Goal: Information Seeking & Learning: Find contact information

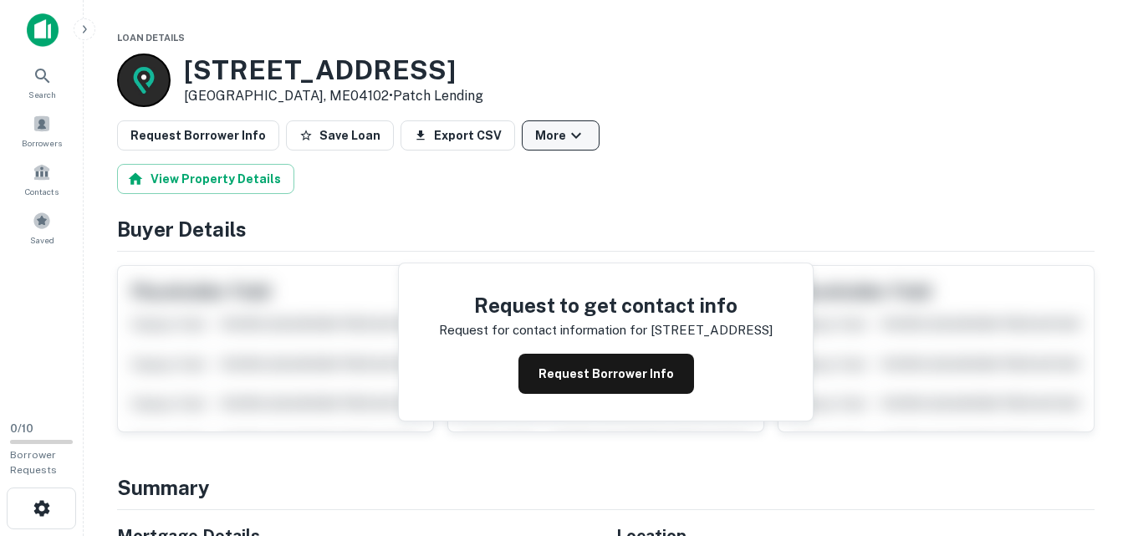
click at [526, 131] on button "More" at bounding box center [561, 135] width 78 height 30
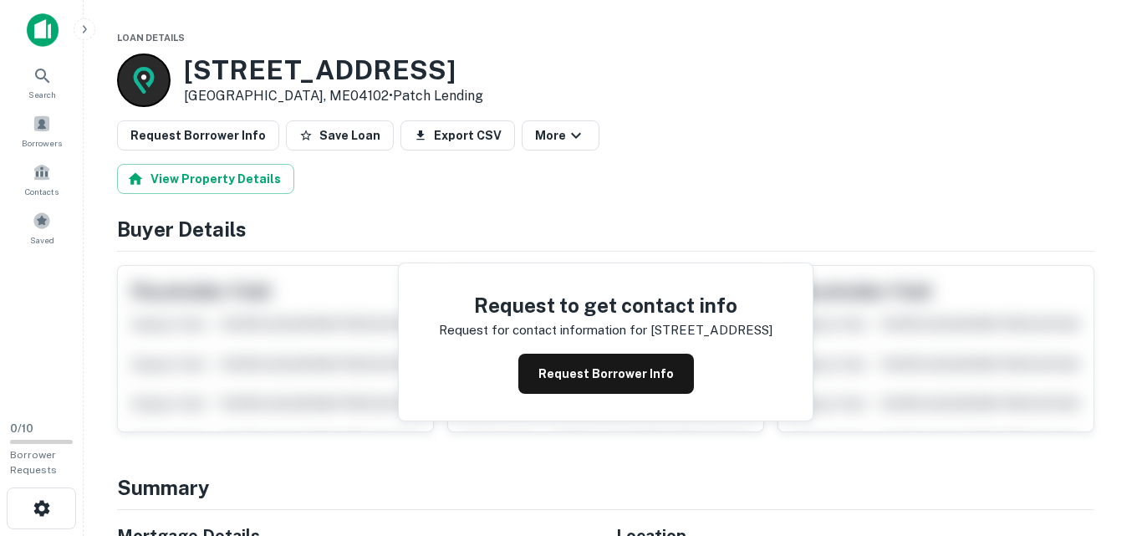
drag, startPoint x: 360, startPoint y: 220, endPoint x: 537, endPoint y: 188, distance: 179.2
click at [95, 535] on link "View Lender" at bounding box center [56, 545] width 77 height 16
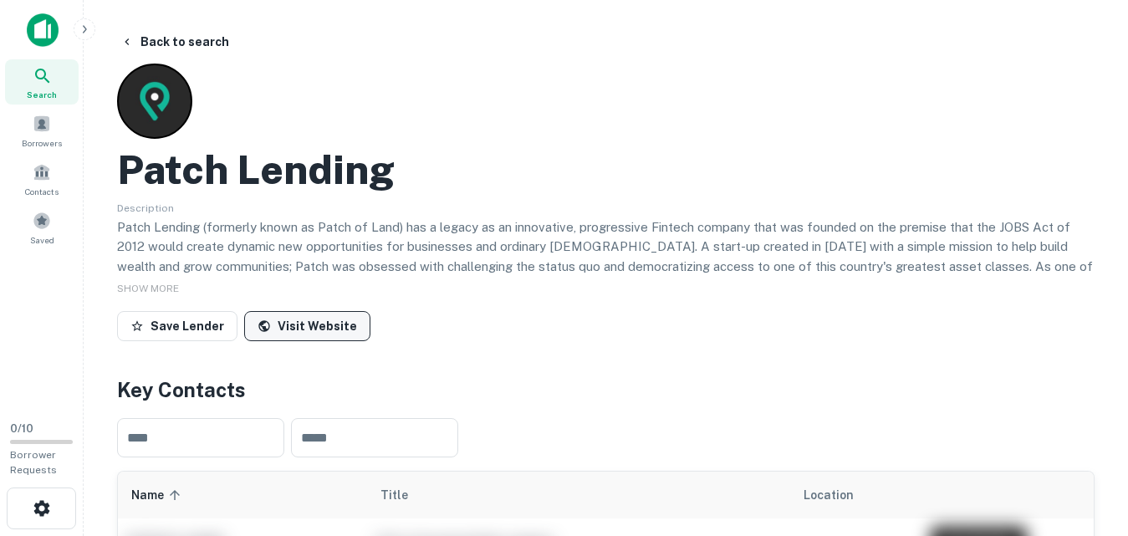
click at [328, 318] on link "Visit Website" at bounding box center [307, 326] width 126 height 30
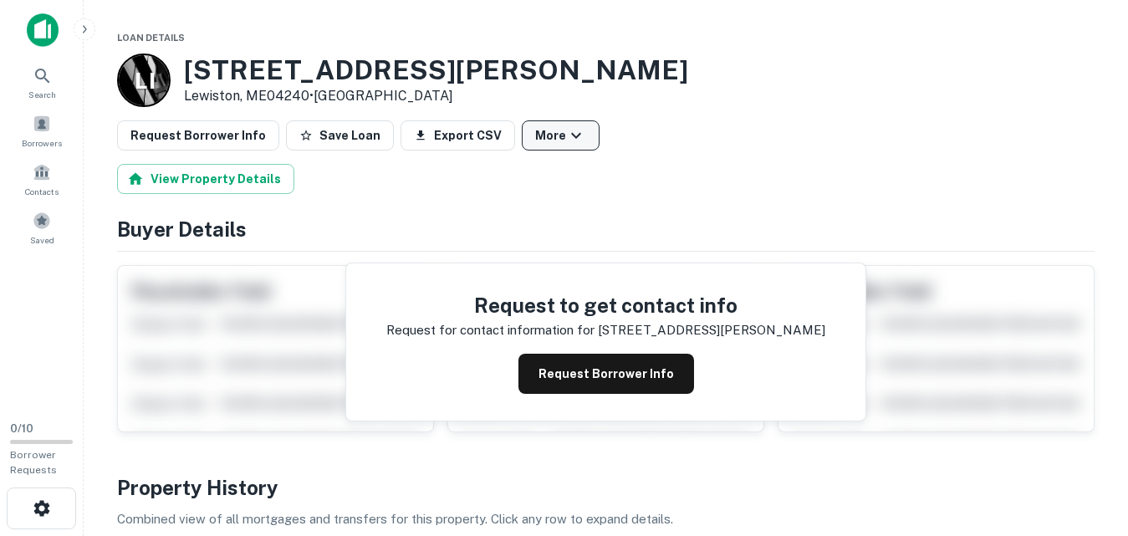
click at [566, 130] on icon "button" at bounding box center [576, 135] width 20 height 20
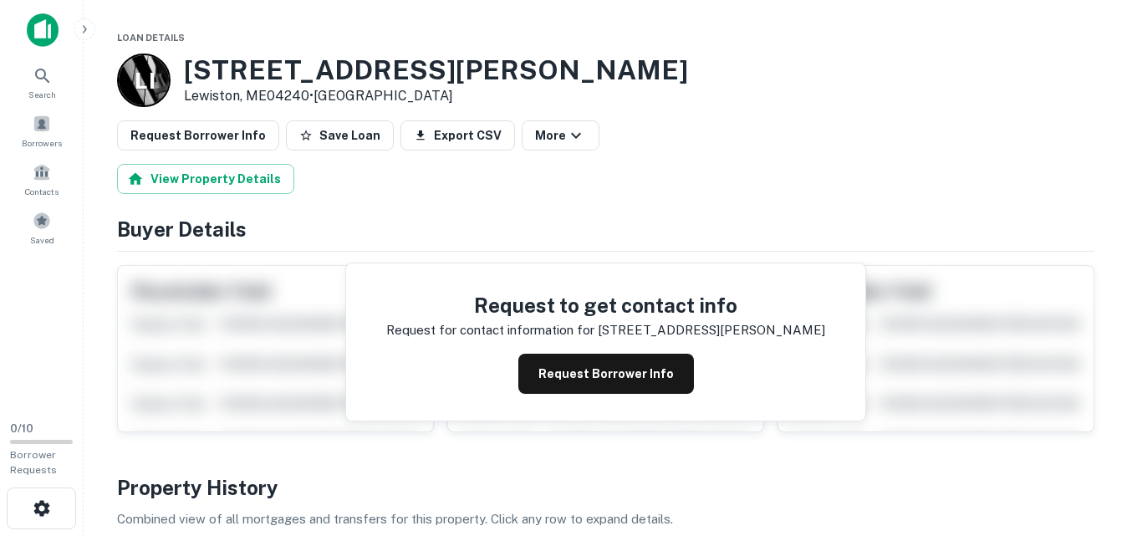
click at [95, 535] on link "View Lender" at bounding box center [56, 545] width 77 height 16
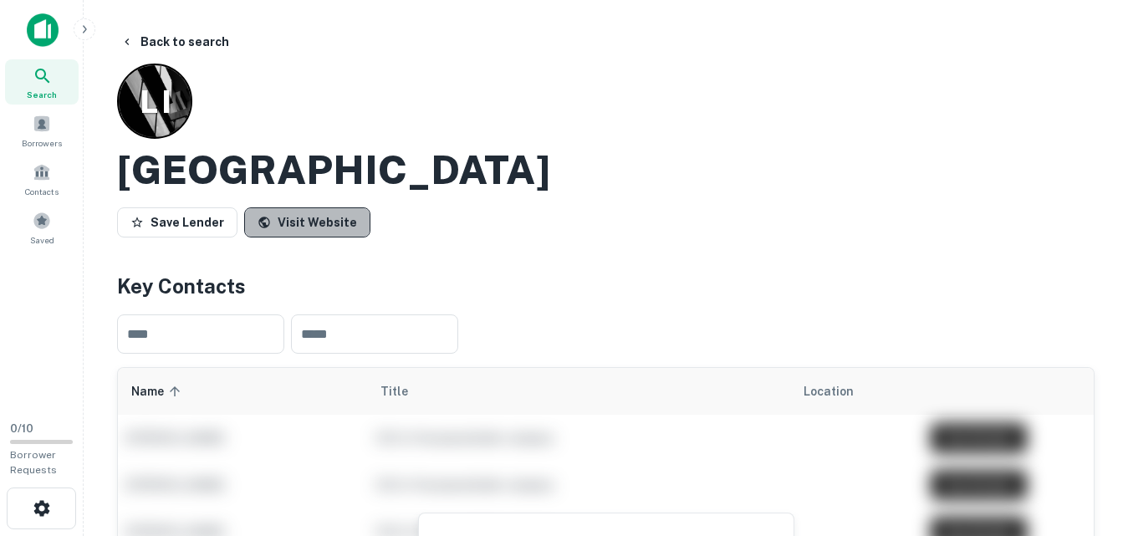
click at [308, 228] on link "Visit Website" at bounding box center [307, 222] width 126 height 30
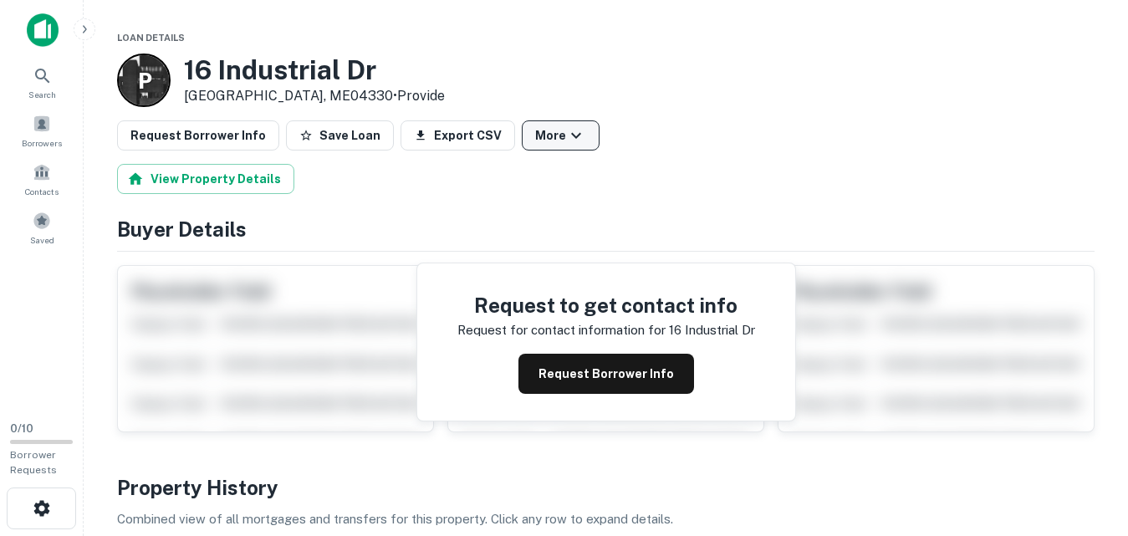
click at [565, 145] on button "More" at bounding box center [561, 135] width 78 height 30
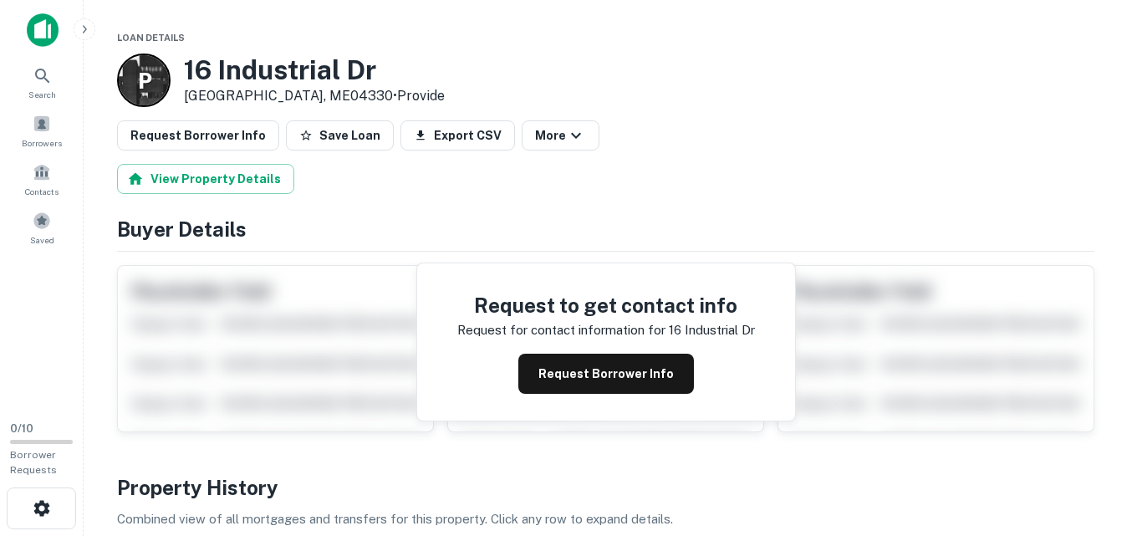
click at [95, 535] on link "View Lender" at bounding box center [56, 545] width 77 height 16
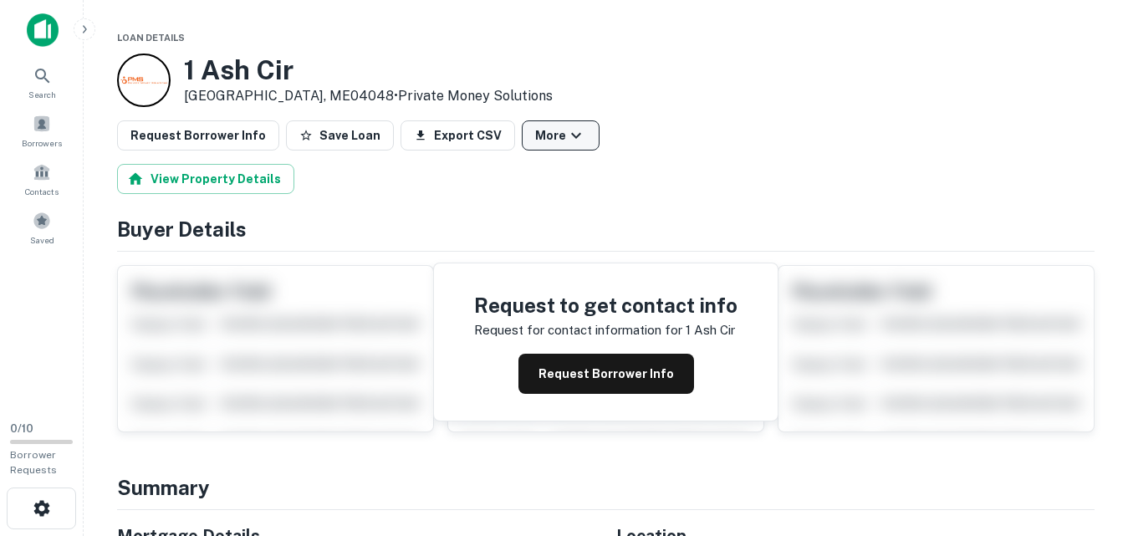
click at [544, 136] on button "More" at bounding box center [561, 135] width 78 height 30
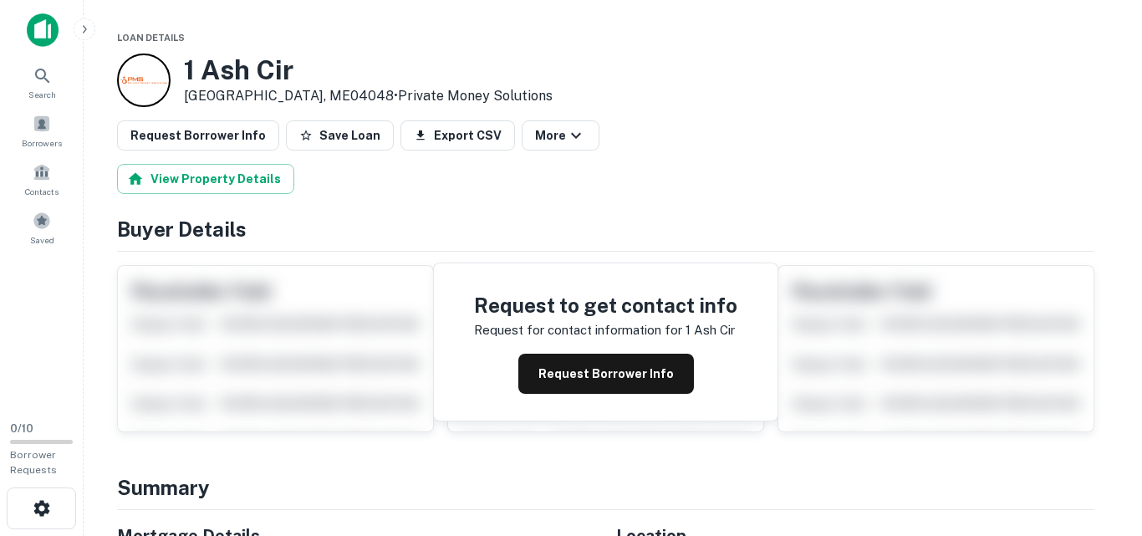
click at [95, 535] on link "View Lender" at bounding box center [56, 545] width 77 height 16
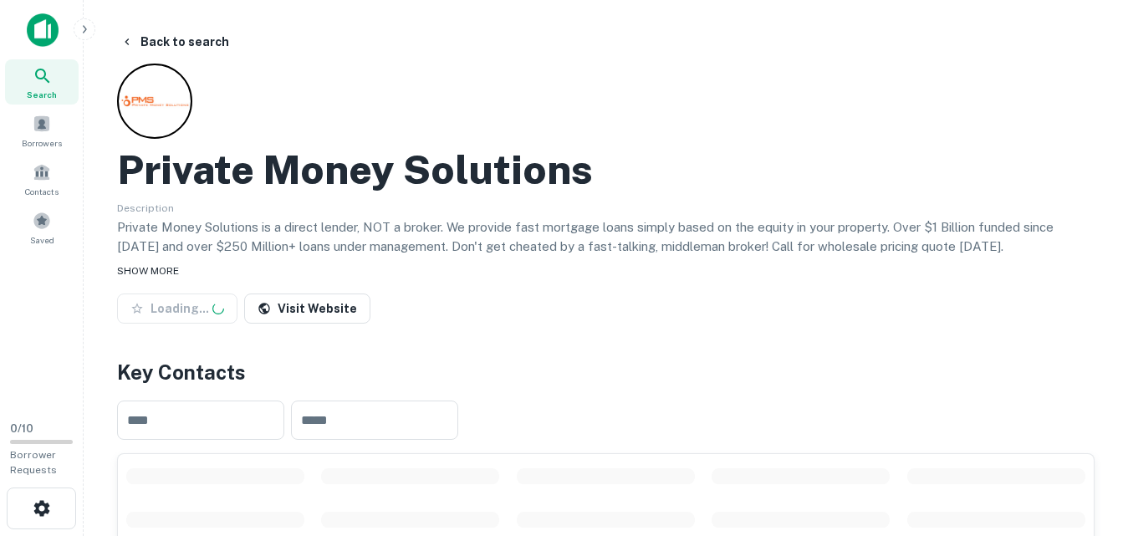
click at [169, 271] on span "SHOW MORE" at bounding box center [148, 271] width 62 height 12
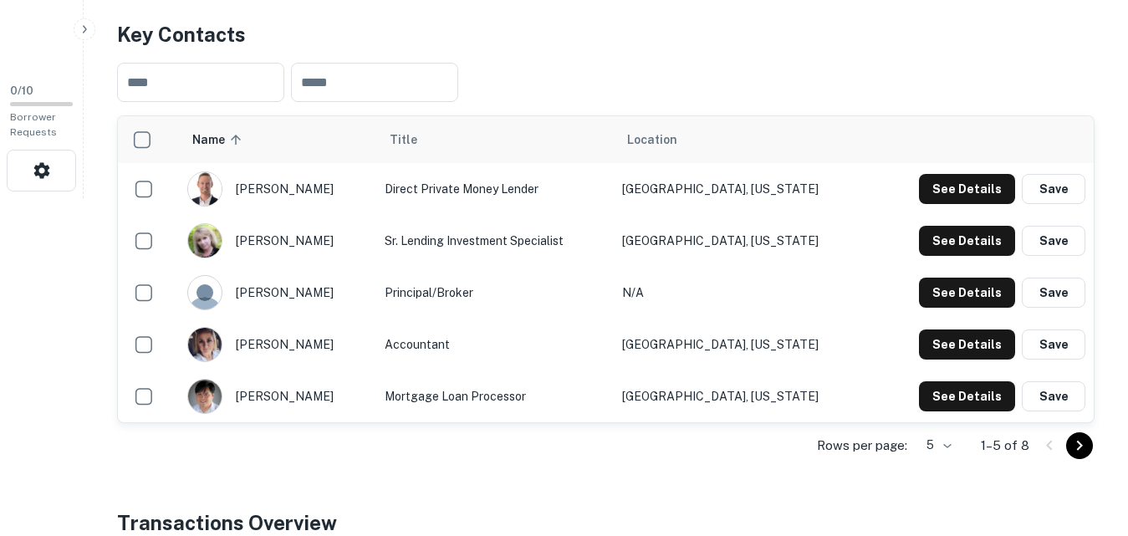
scroll to position [307, 0]
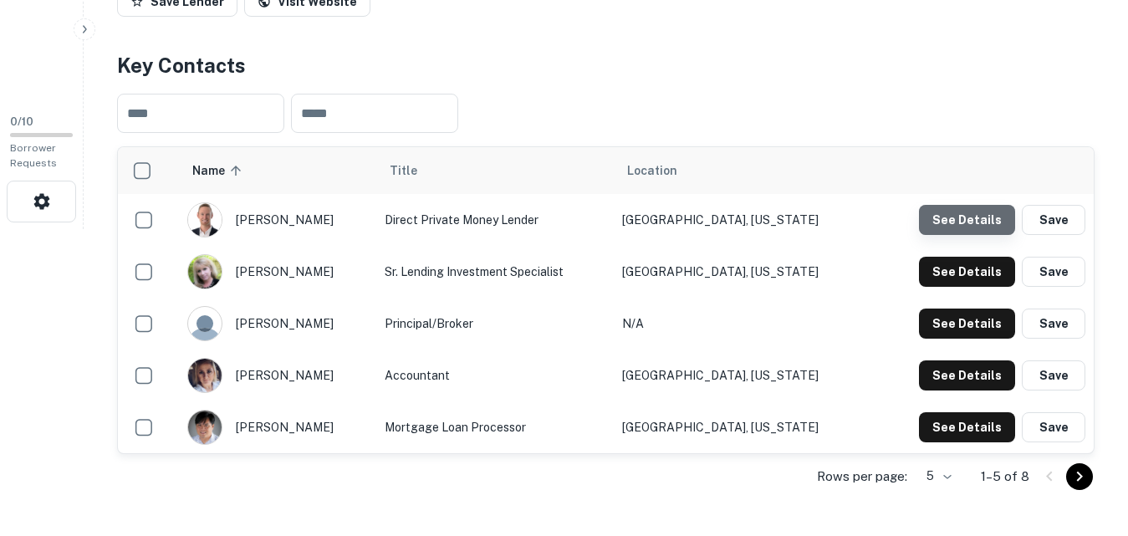
click at [991, 231] on button "See Details" at bounding box center [967, 220] width 96 height 30
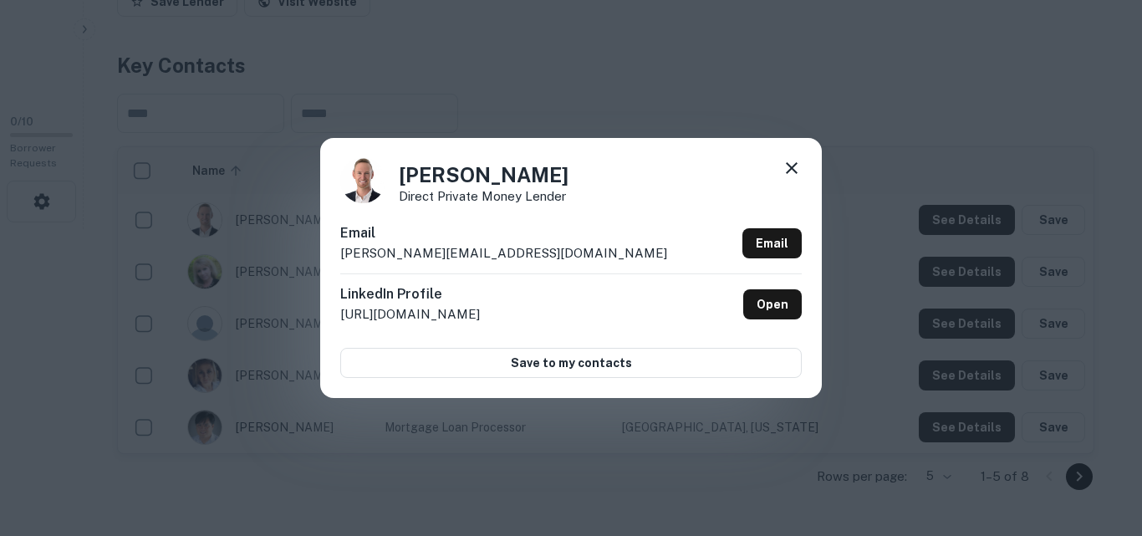
click at [604, 105] on div "Nick Blatin Direct Private Money Lender Email nick@pmshardmoney.com Email Linke…" at bounding box center [571, 268] width 1142 height 536
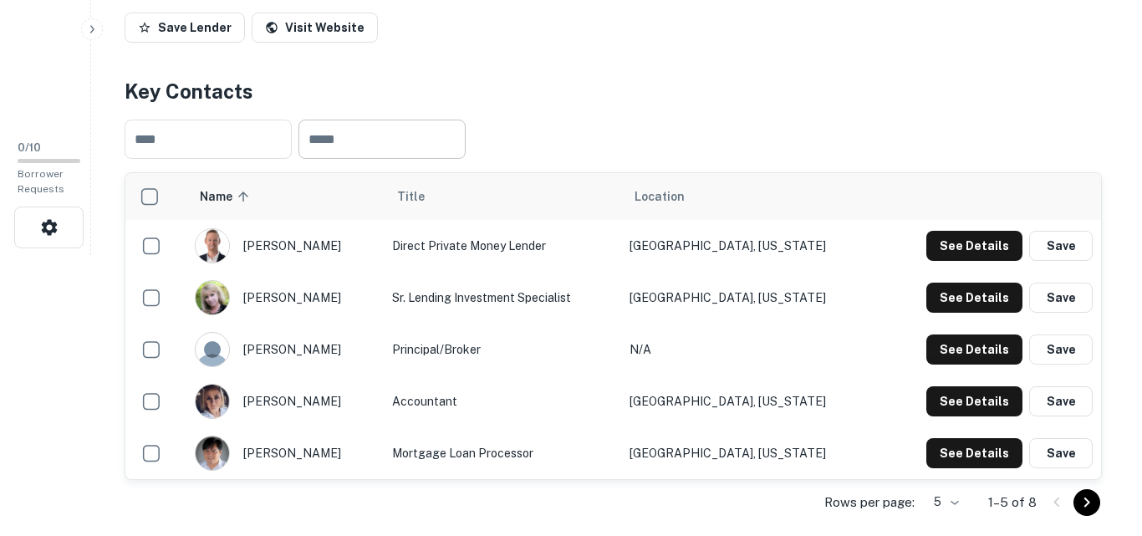
scroll to position [251, 0]
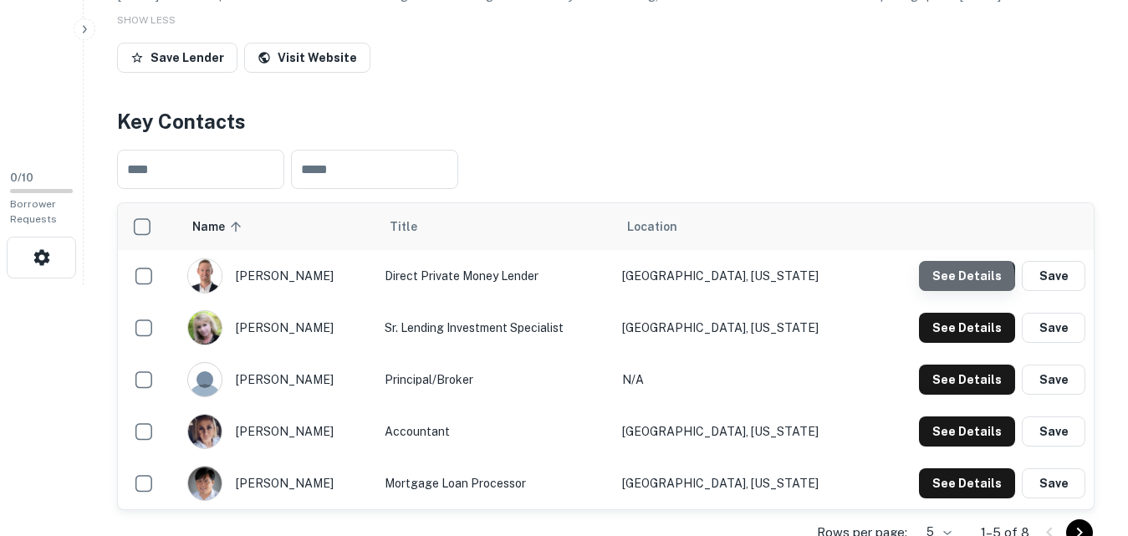
click at [965, 279] on button "See Details" at bounding box center [967, 276] width 96 height 30
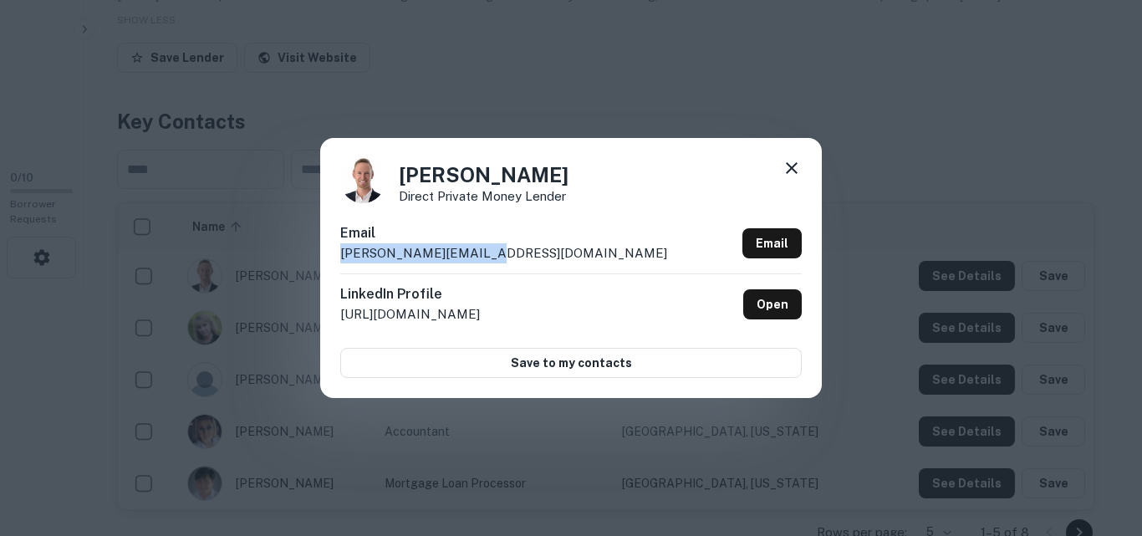
drag, startPoint x: 514, startPoint y: 250, endPoint x: 342, endPoint y: 258, distance: 172.4
click at [342, 258] on div "Email nick@pmshardmoney.com Email" at bounding box center [570, 248] width 461 height 50
copy p "nick@pmshardmoney.com"
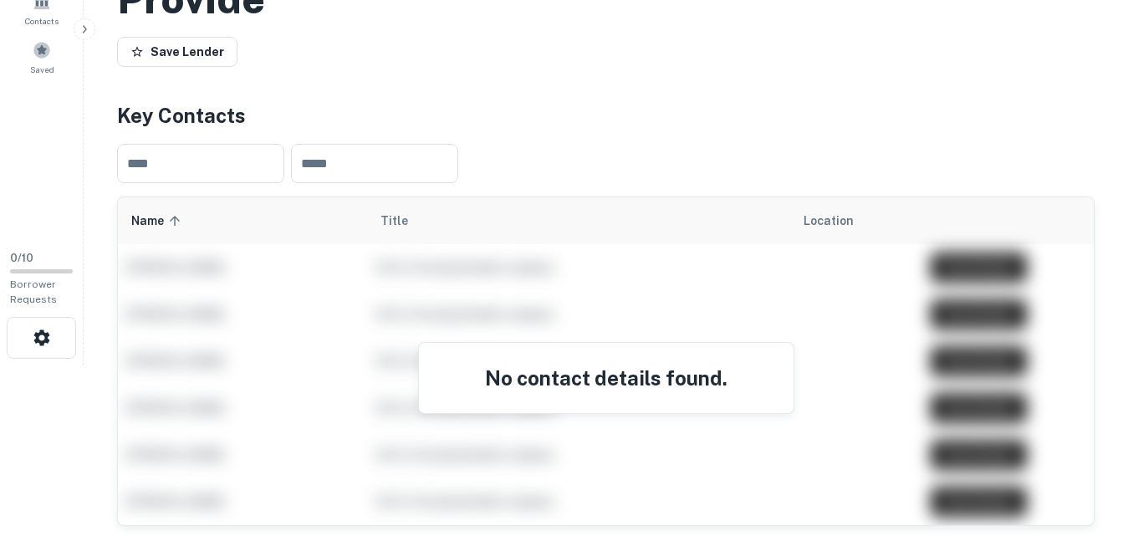
scroll to position [223, 0]
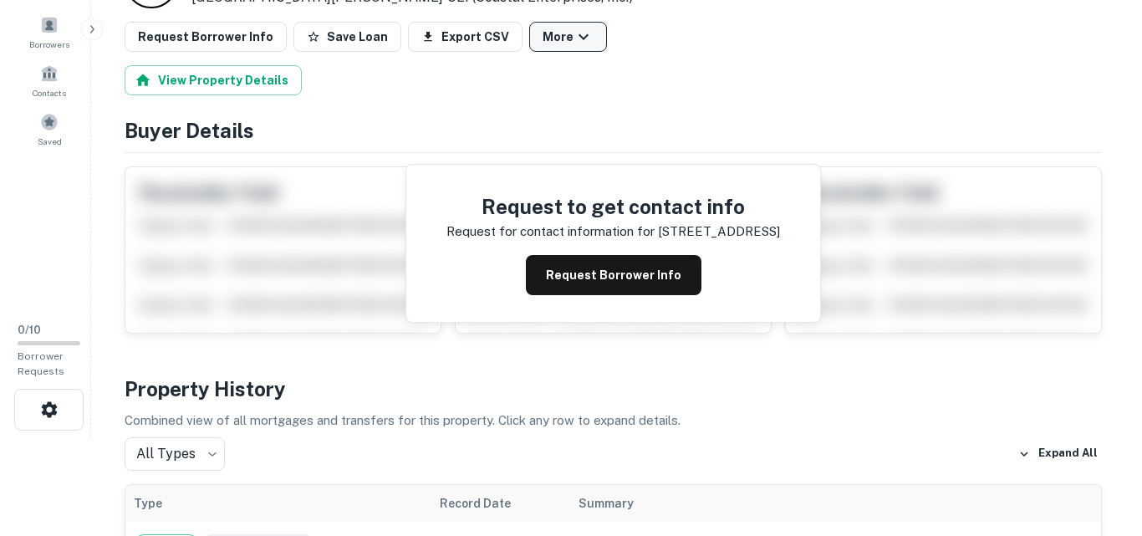
scroll to position [56, 0]
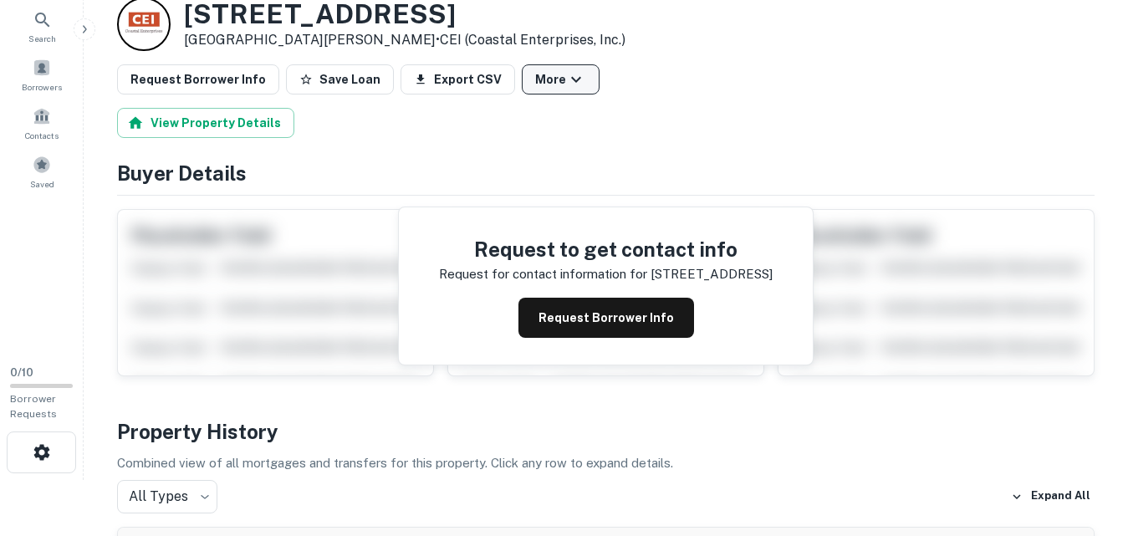
click at [542, 81] on button "More" at bounding box center [561, 79] width 78 height 30
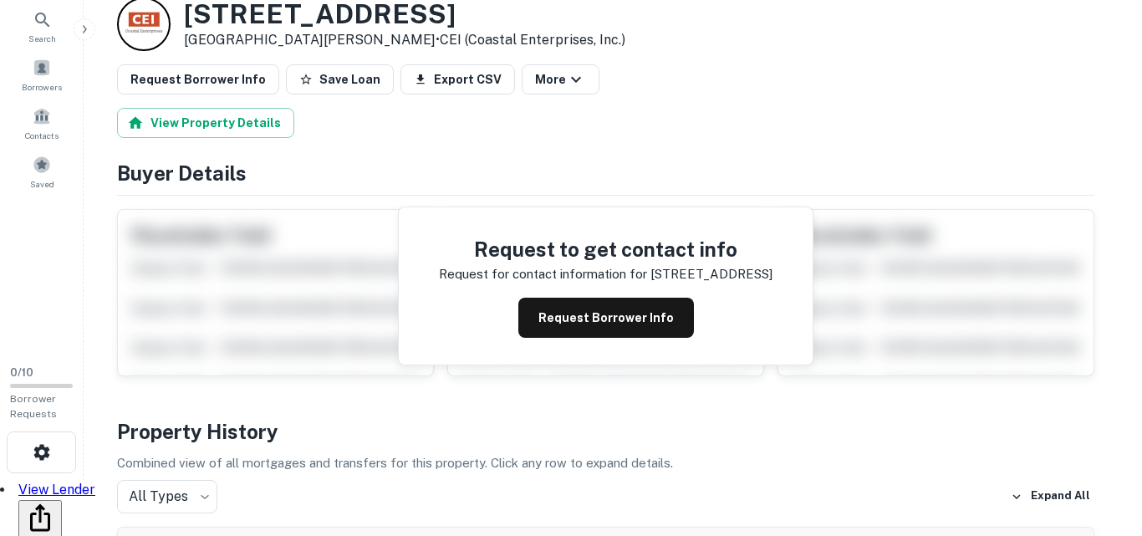
click at [95, 481] on link "View Lender" at bounding box center [56, 489] width 77 height 16
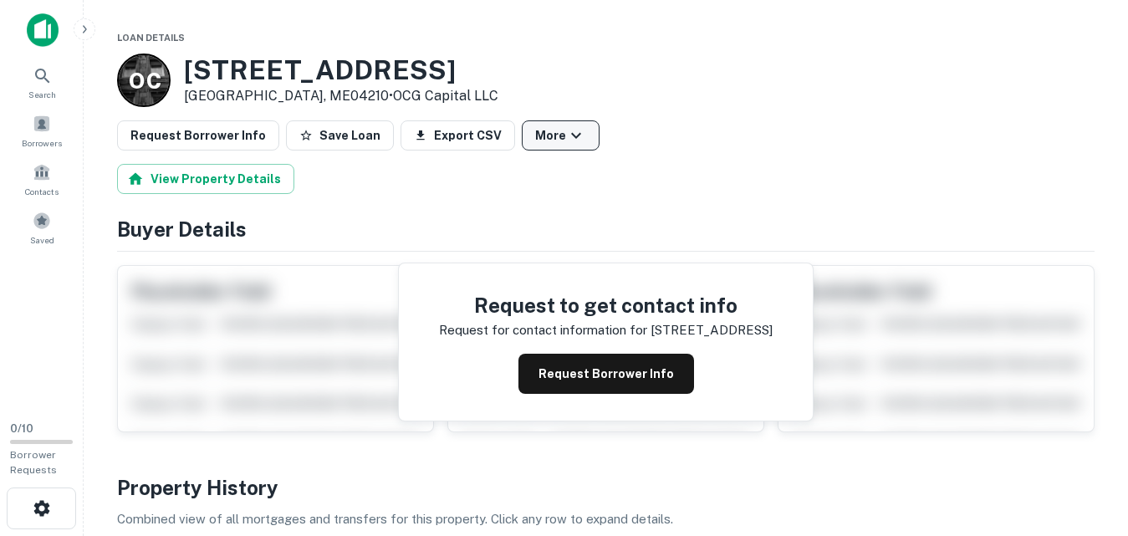
click at [569, 135] on button "More" at bounding box center [561, 135] width 78 height 30
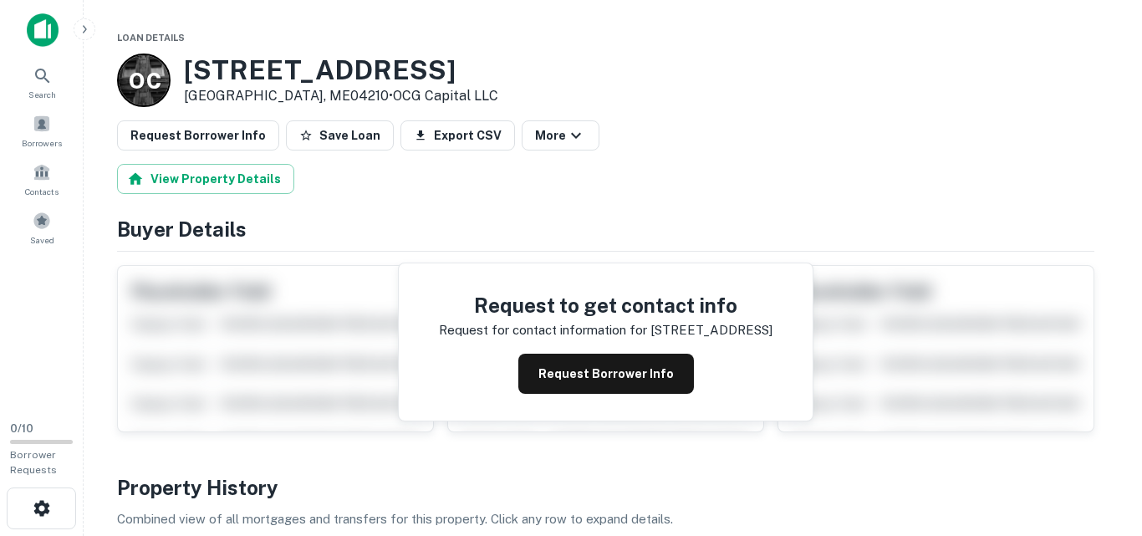
click at [95, 535] on link "View Lender" at bounding box center [56, 545] width 77 height 16
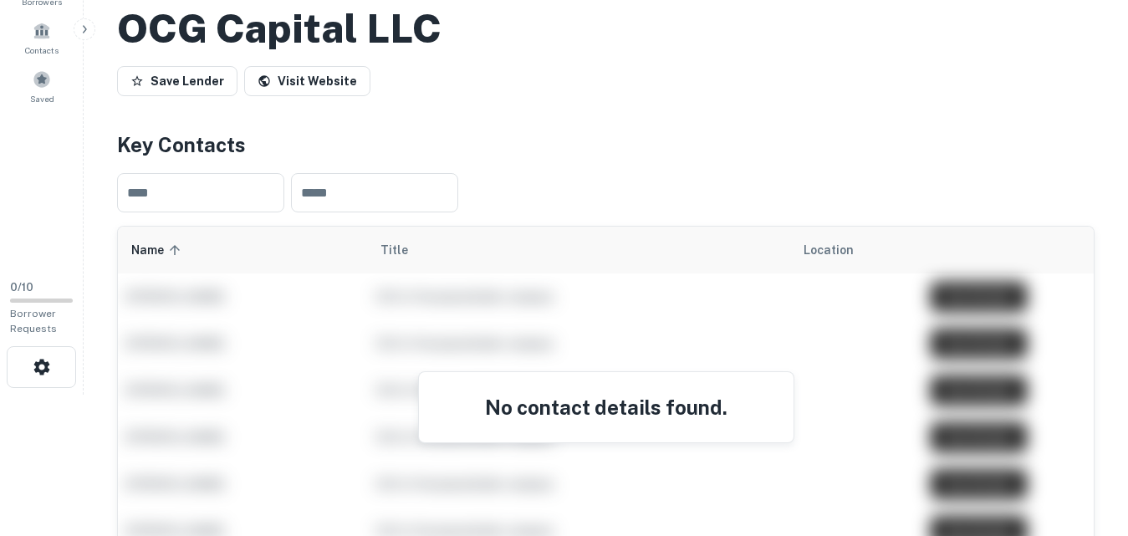
scroll to position [140, 0]
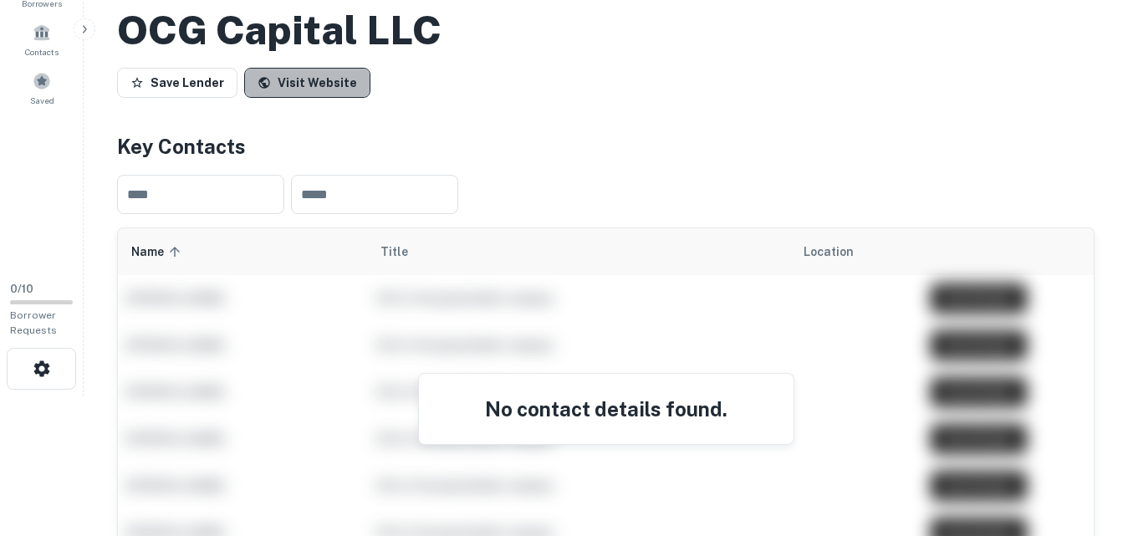
click at [344, 82] on link "Visit Website" at bounding box center [307, 83] width 126 height 30
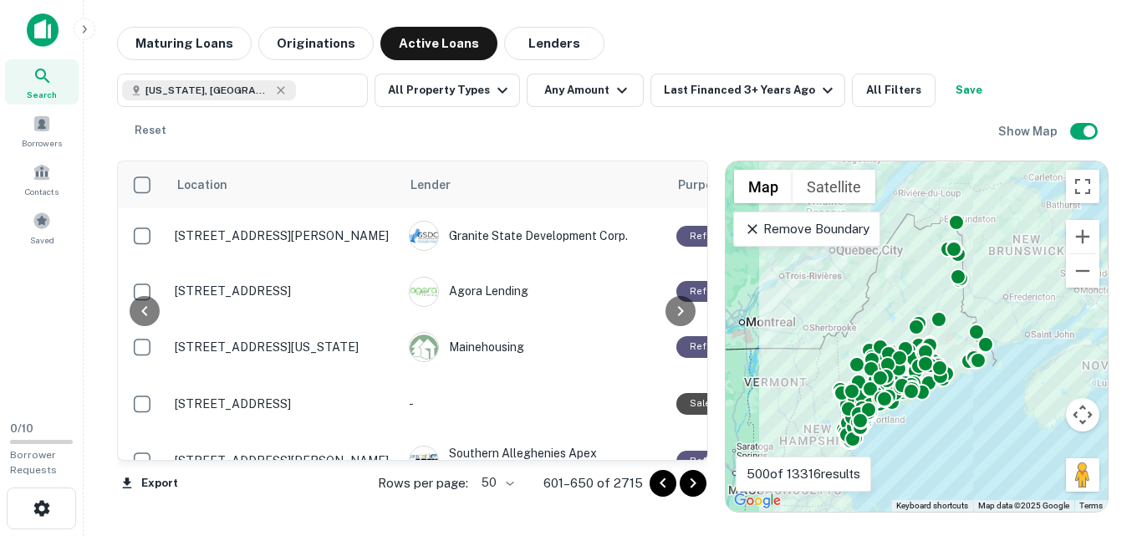
scroll to position [2605, 103]
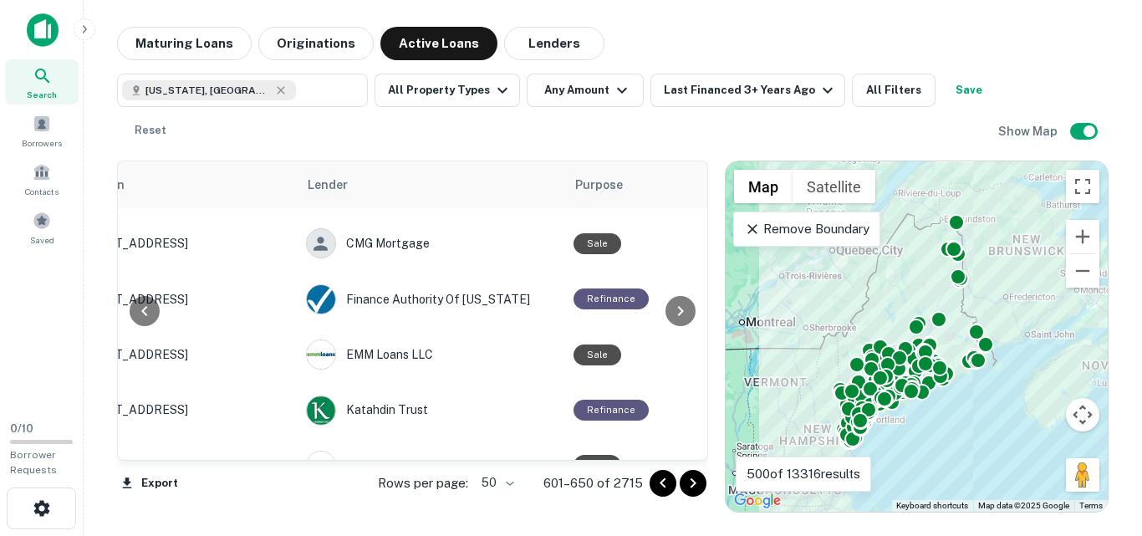
click at [693, 476] on icon "Go to next page" at bounding box center [693, 483] width 20 height 20
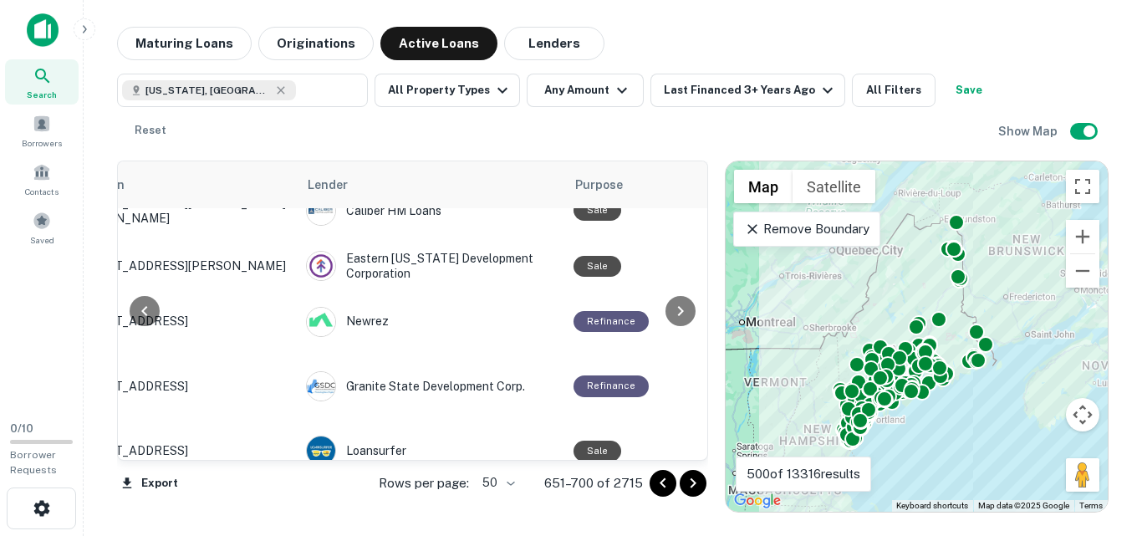
scroll to position [2243, 103]
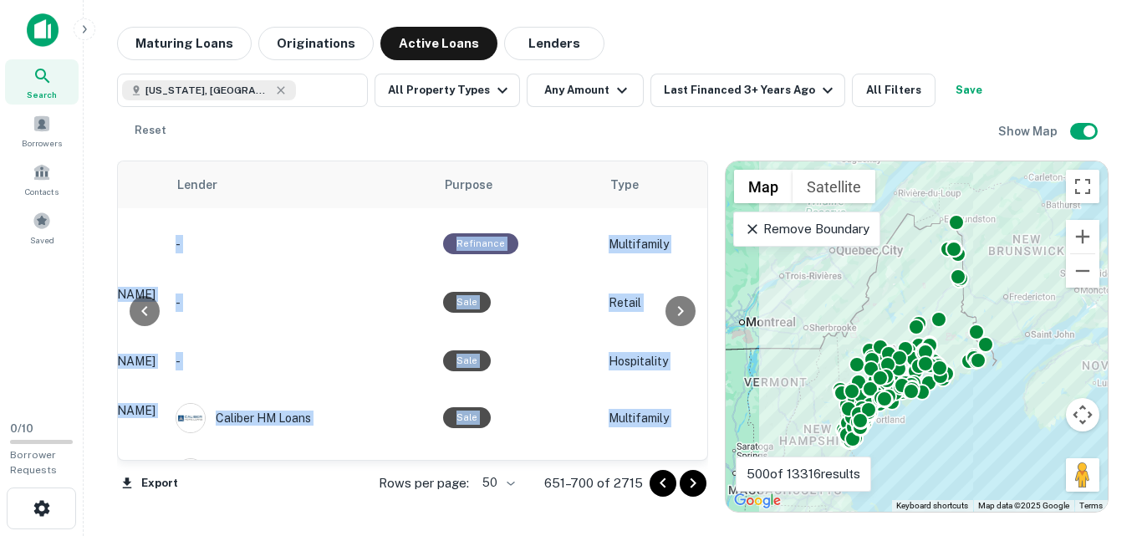
click at [697, 380] on div "Location Lender Purpose Type Mortgage Amount Borrower Last Financed Date sorted…" at bounding box center [412, 310] width 591 height 300
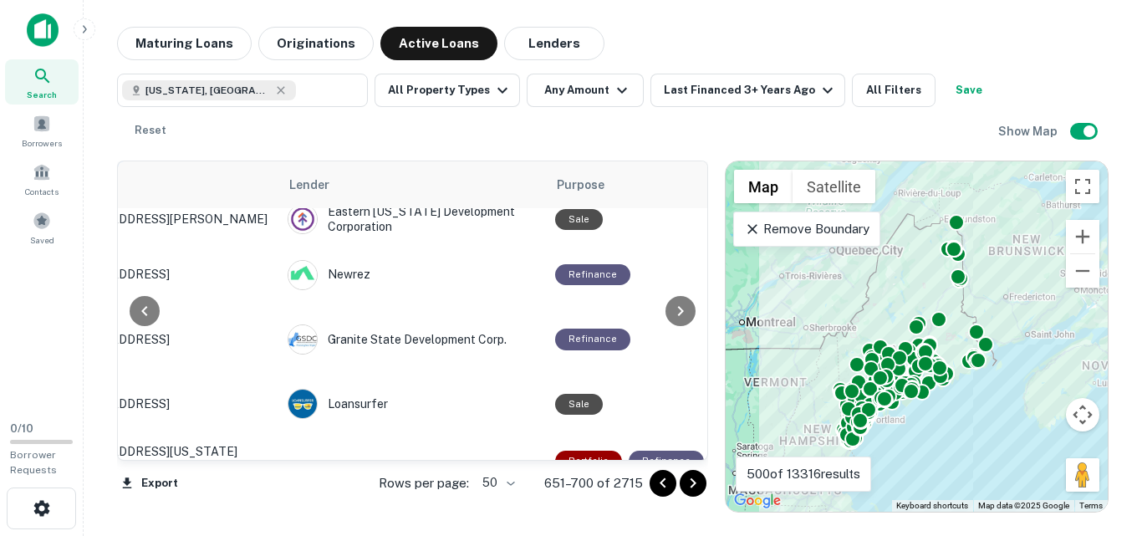
scroll to position [2600, 121]
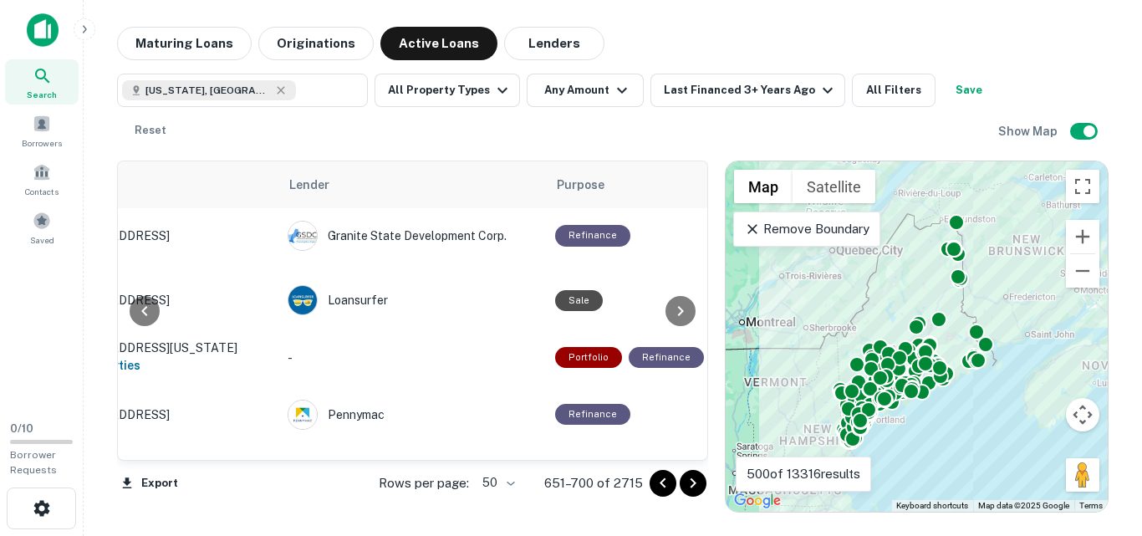
click at [685, 478] on icon "Go to next page" at bounding box center [693, 483] width 20 height 20
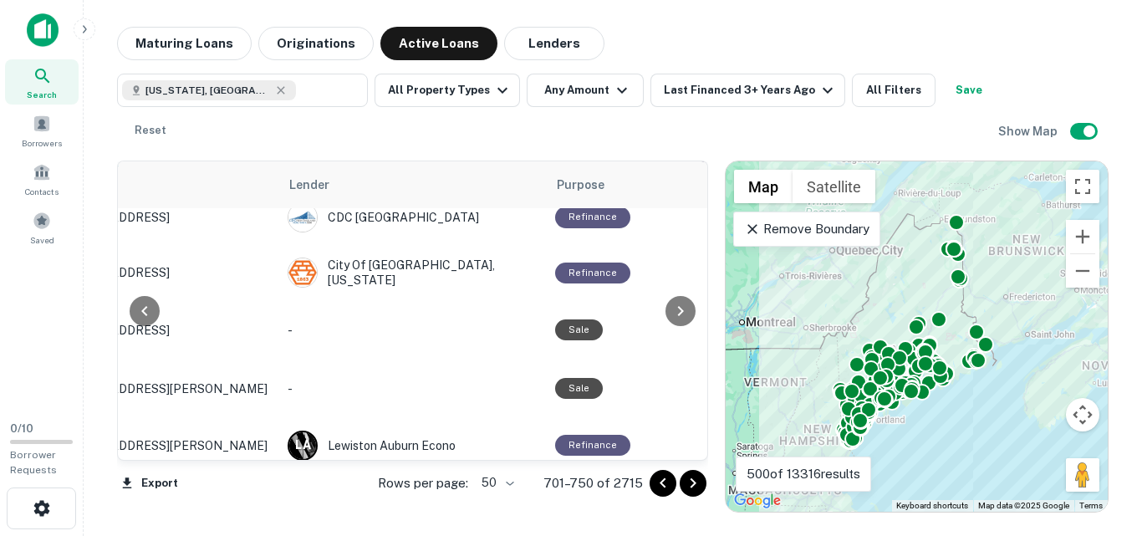
click at [381, 130] on div "Maine, USA ​ All Property Types Any Amount Last Financed 3+ Years Ago All Filte…" at bounding box center [557, 111] width 881 height 74
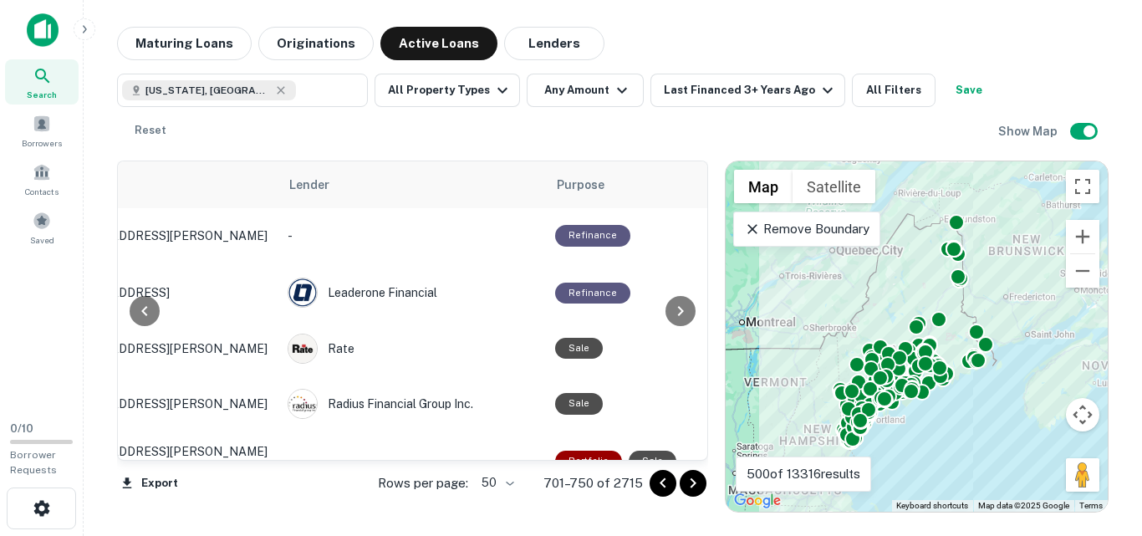
scroll to position [1688, 121]
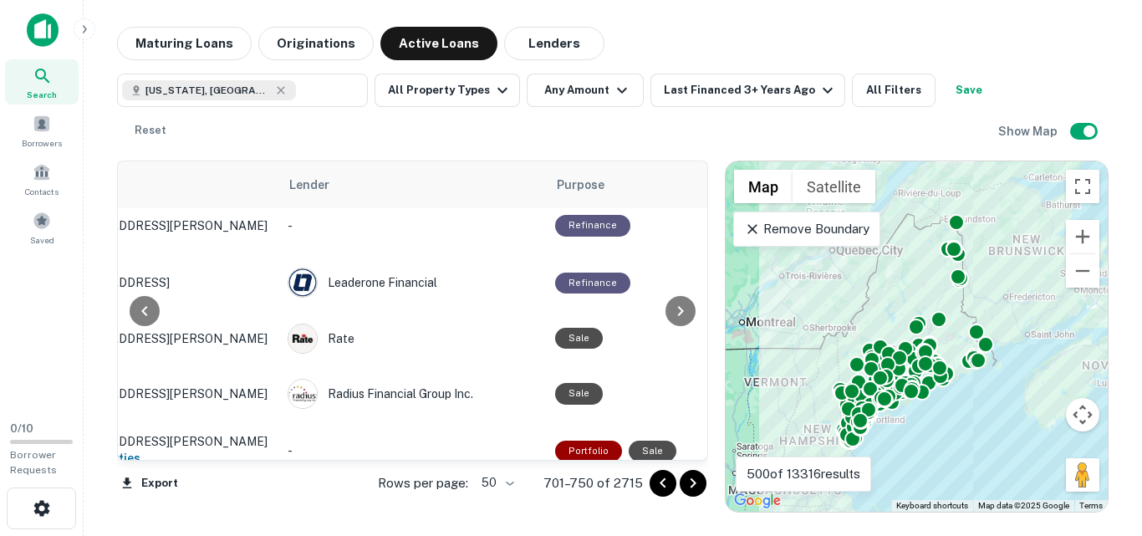
drag, startPoint x: 696, startPoint y: 343, endPoint x: 696, endPoint y: 328, distance: 14.2
click at [696, 328] on div at bounding box center [680, 310] width 33 height 298
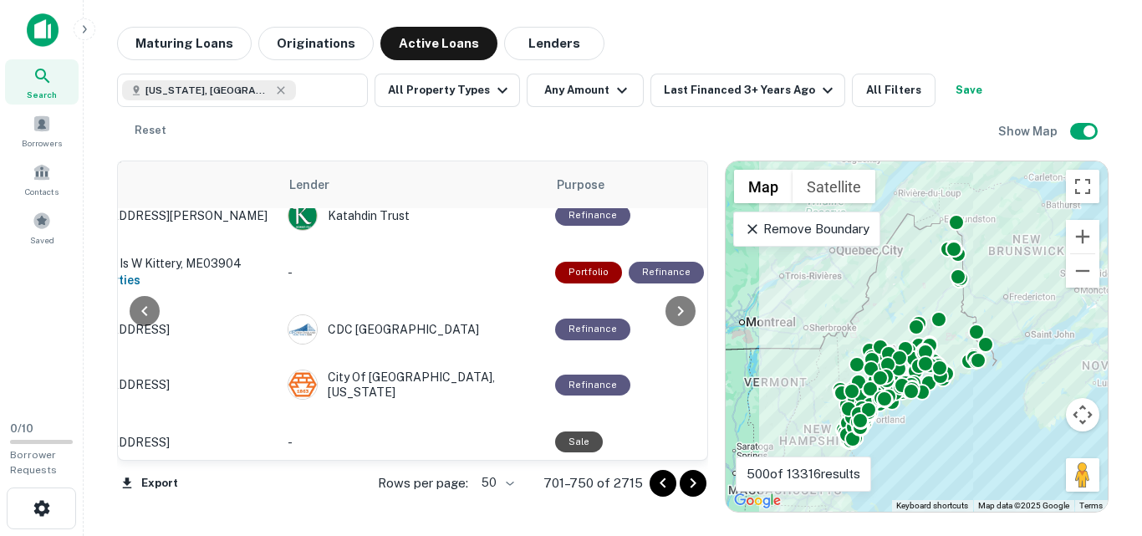
scroll to position [2601, 121]
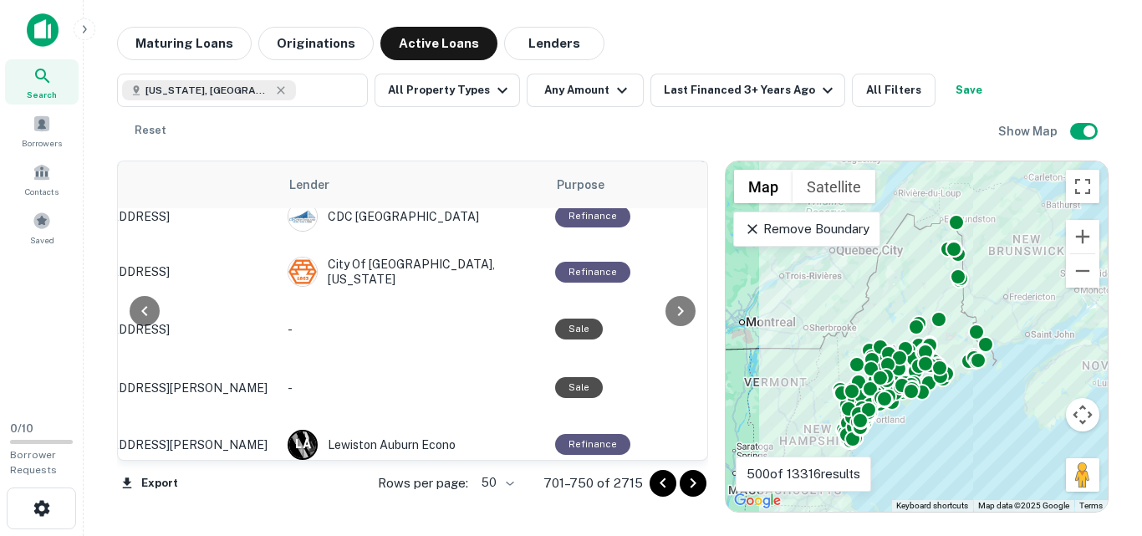
click at [692, 484] on icon "Go to next page" at bounding box center [693, 483] width 20 height 20
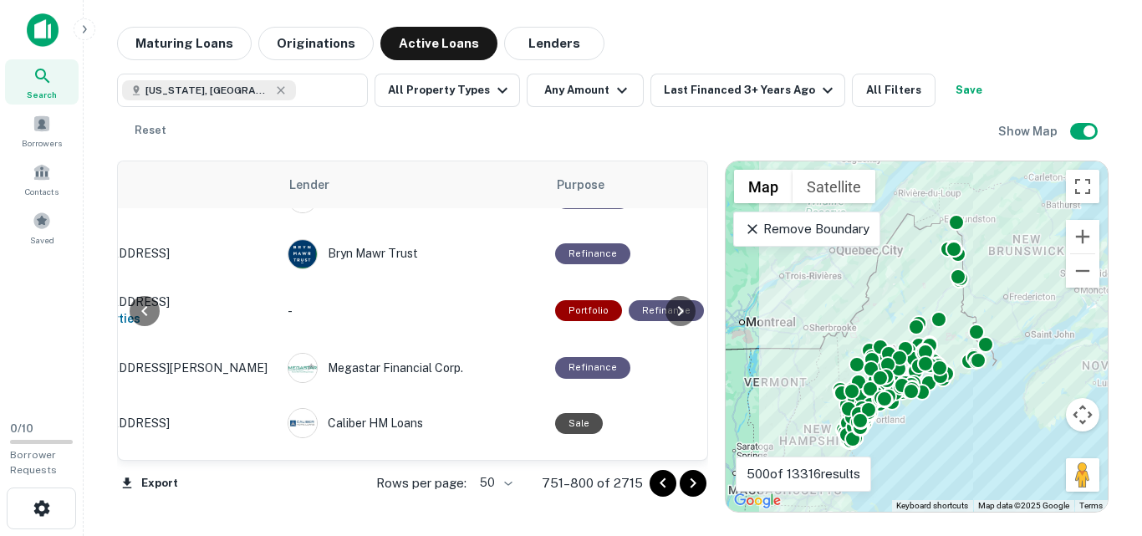
scroll to position [0, 121]
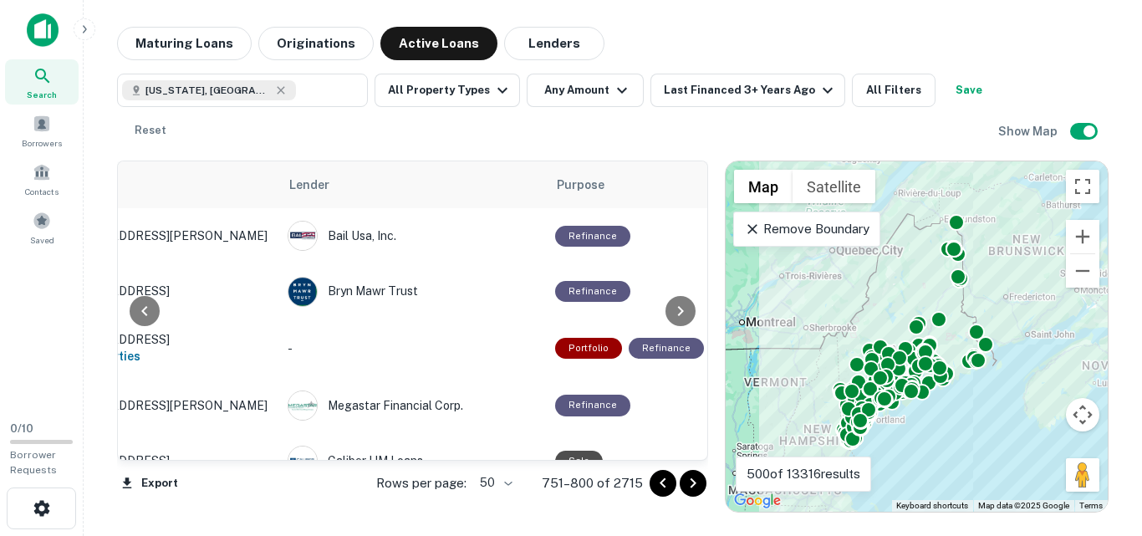
click at [701, 481] on icon "Go to next page" at bounding box center [693, 483] width 20 height 20
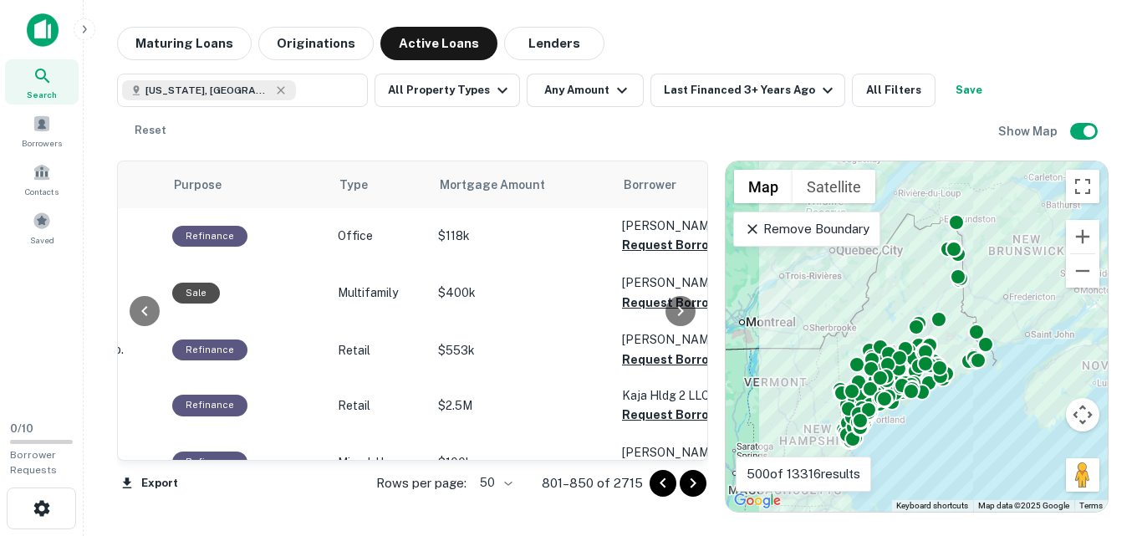
drag, startPoint x: 696, startPoint y: 181, endPoint x: 698, endPoint y: 201, distance: 19.3
click at [698, 201] on div "Location Lender Purpose Type Mortgage Amount Borrower Last Financed Date sorted…" at bounding box center [412, 310] width 591 height 300
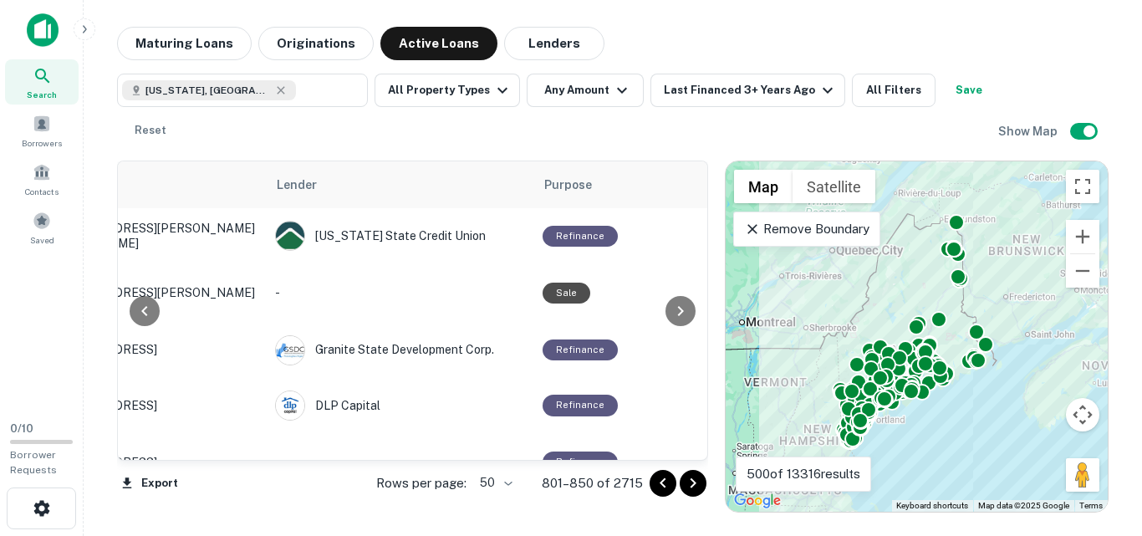
scroll to position [0, 130]
click at [471, 130] on div "Maine, USA ​ All Property Types Any Amount Last Financed 3+ Years Ago All Filte…" at bounding box center [557, 111] width 881 height 74
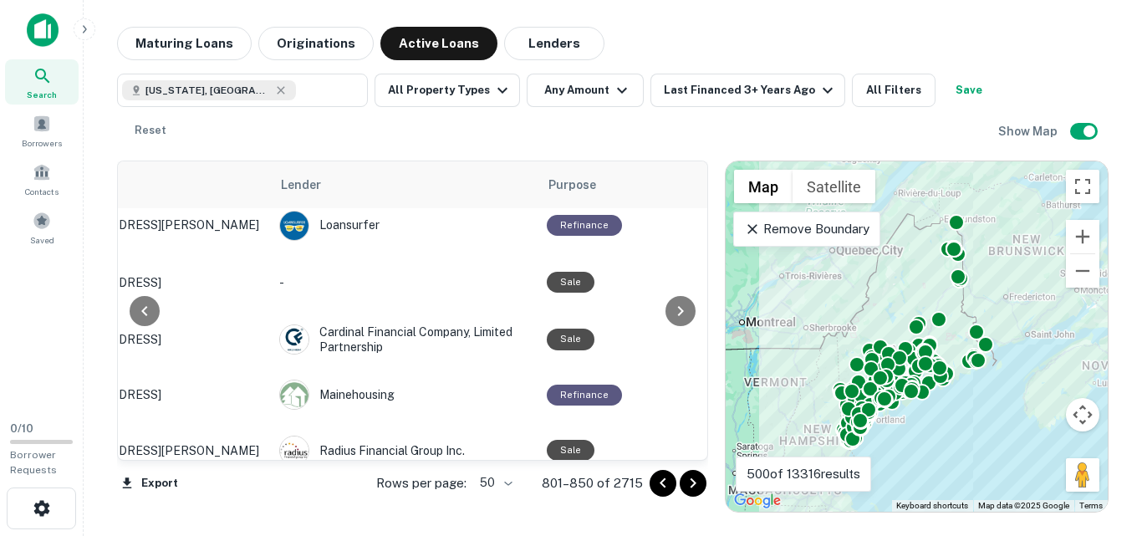
scroll to position [2620, 130]
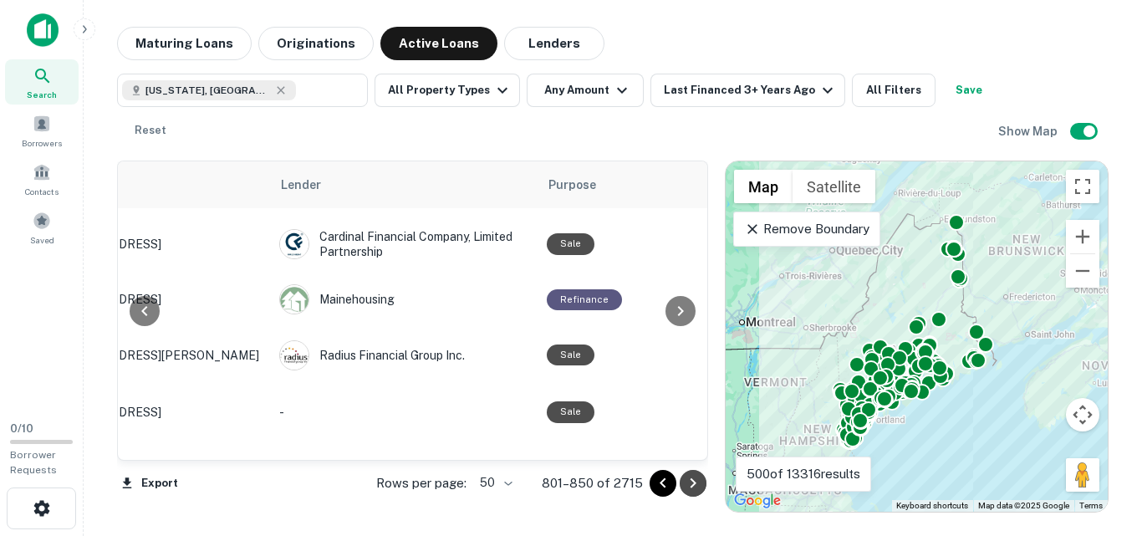
click at [694, 476] on icon "Go to next page" at bounding box center [693, 483] width 20 height 20
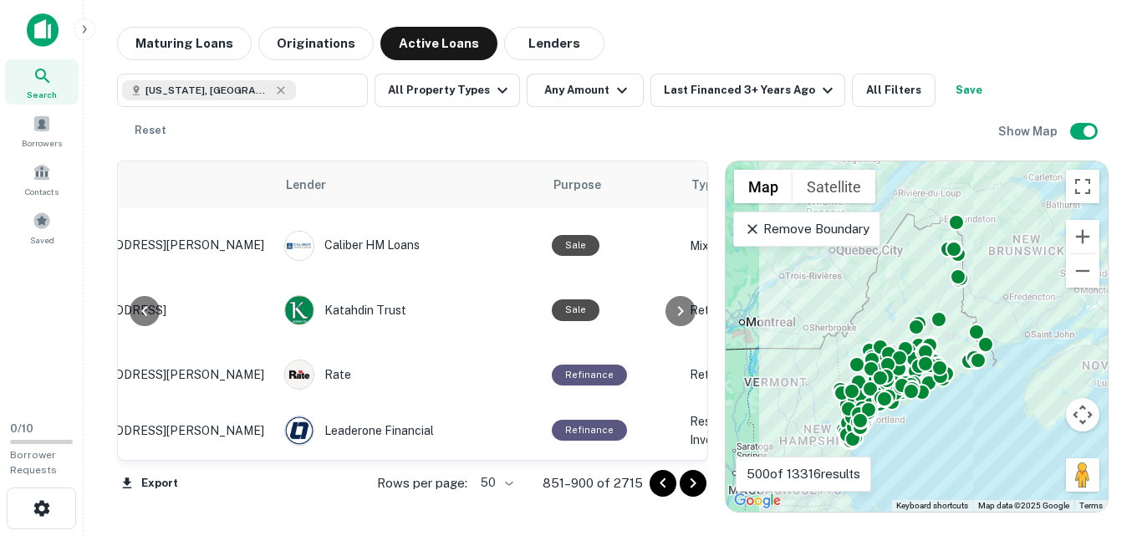
scroll to position [166, 125]
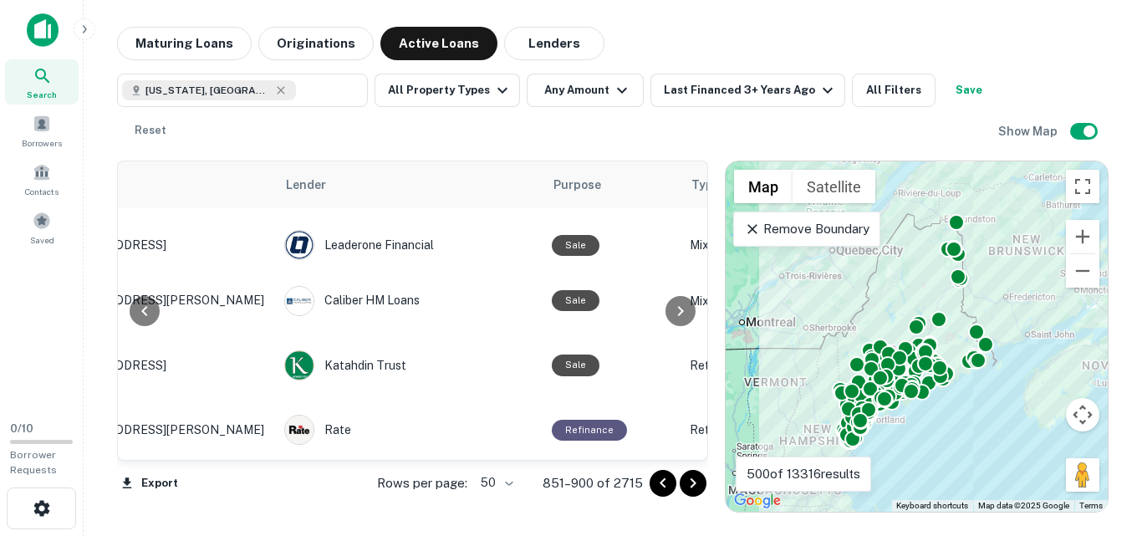
click at [693, 484] on icon "Go to next page" at bounding box center [693, 483] width 6 height 10
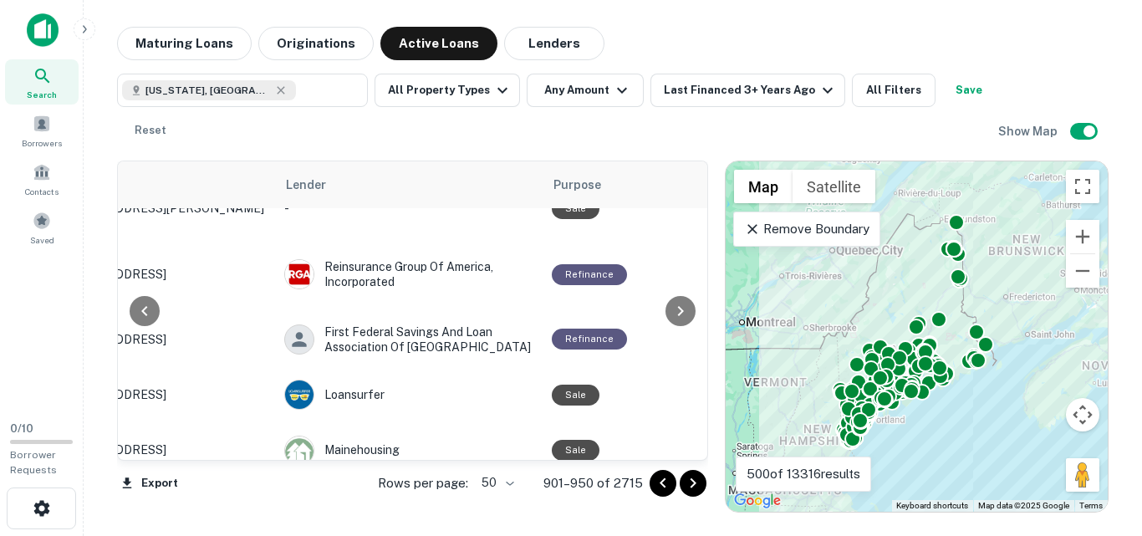
scroll to position [2585, 125]
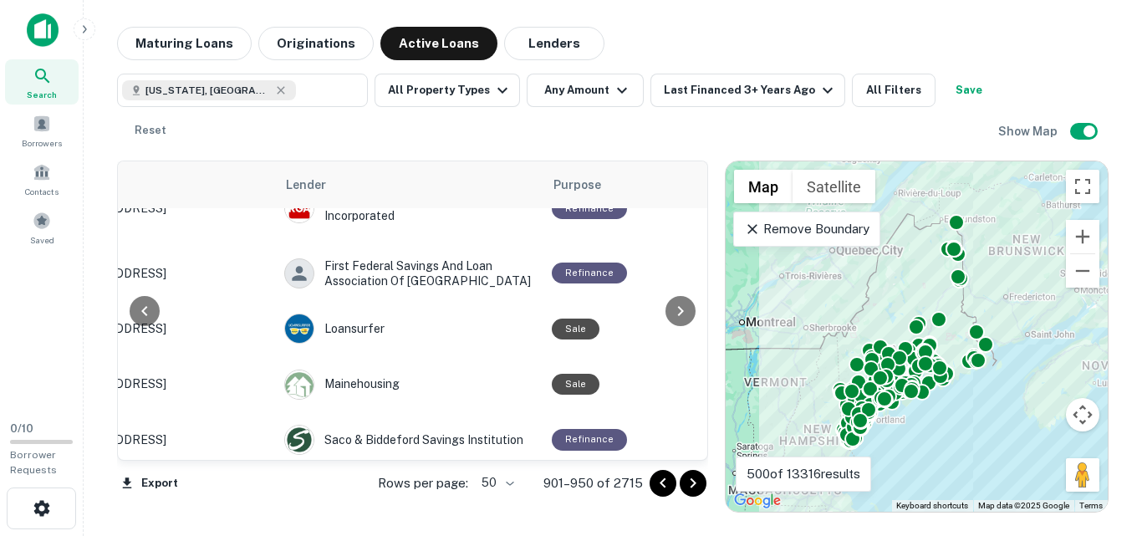
drag, startPoint x: 695, startPoint y: 482, endPoint x: 698, endPoint y: 440, distance: 42.8
click at [695, 483] on icon "Go to next page" at bounding box center [693, 483] width 6 height 10
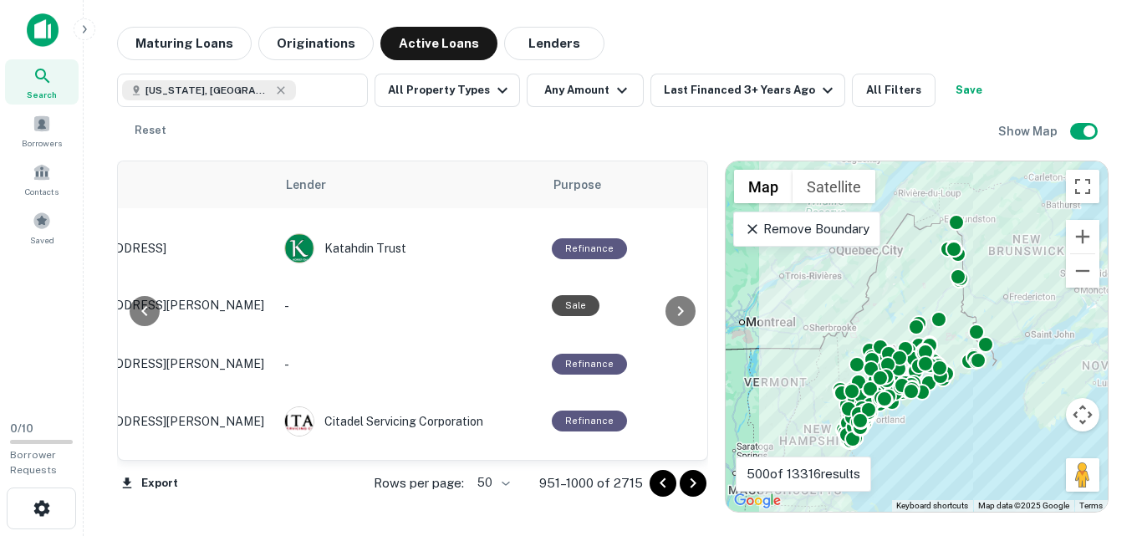
scroll to position [2591, 125]
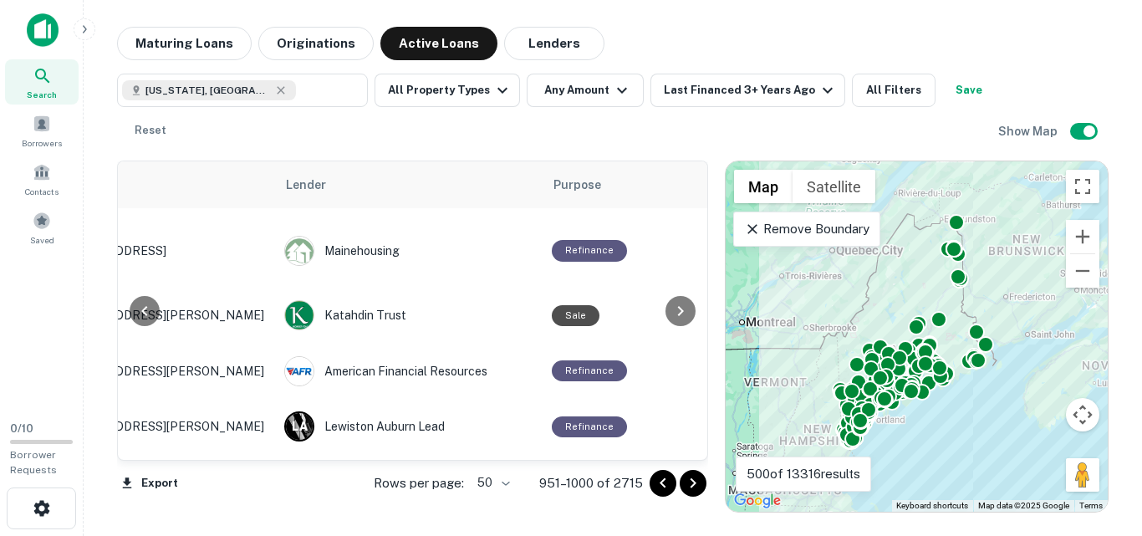
click at [697, 476] on icon "Go to next page" at bounding box center [693, 483] width 20 height 20
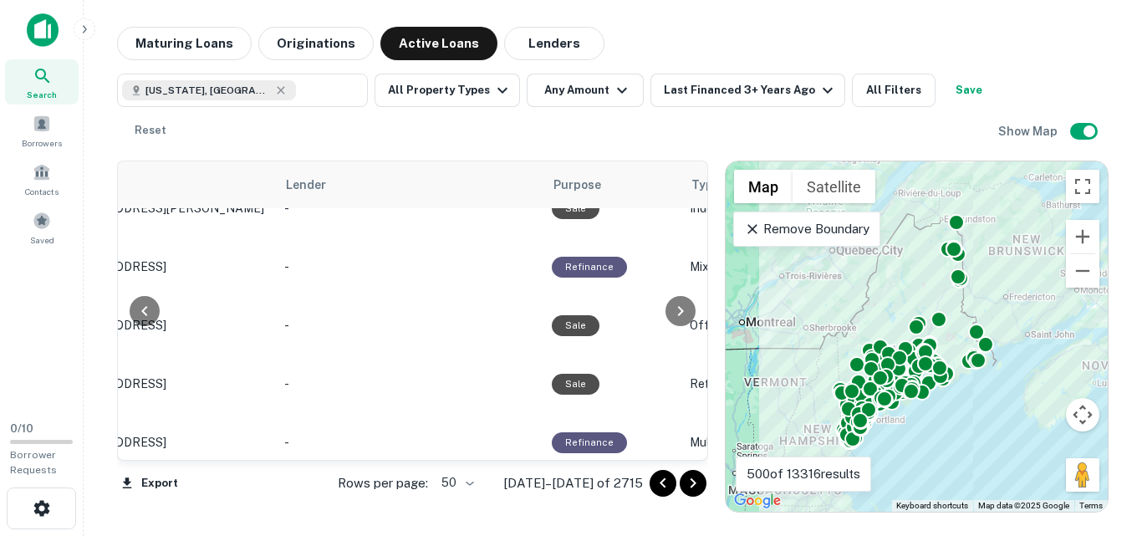
scroll to position [0, 125]
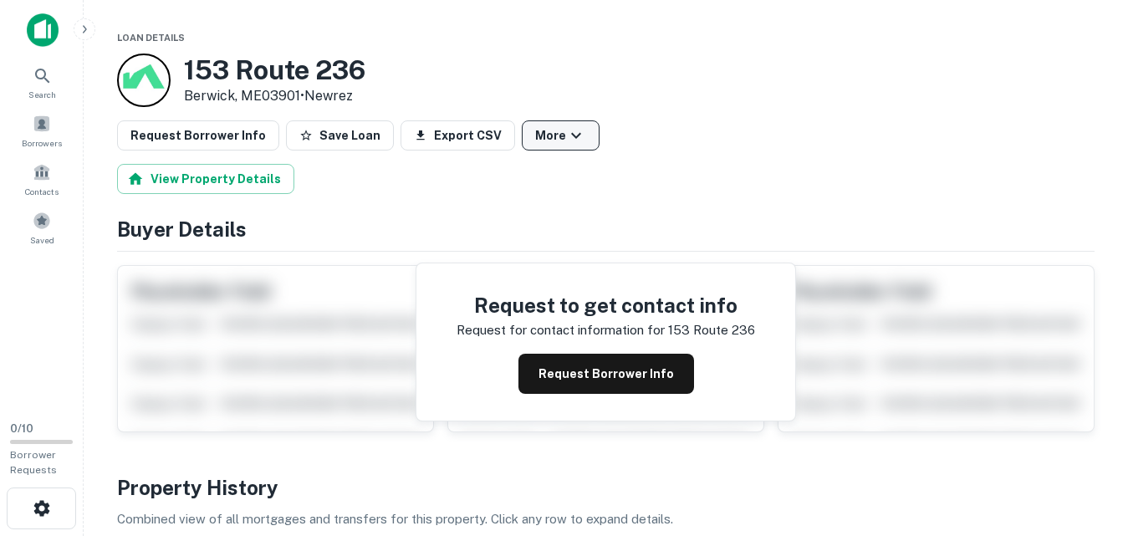
click at [566, 134] on icon "button" at bounding box center [576, 135] width 20 height 20
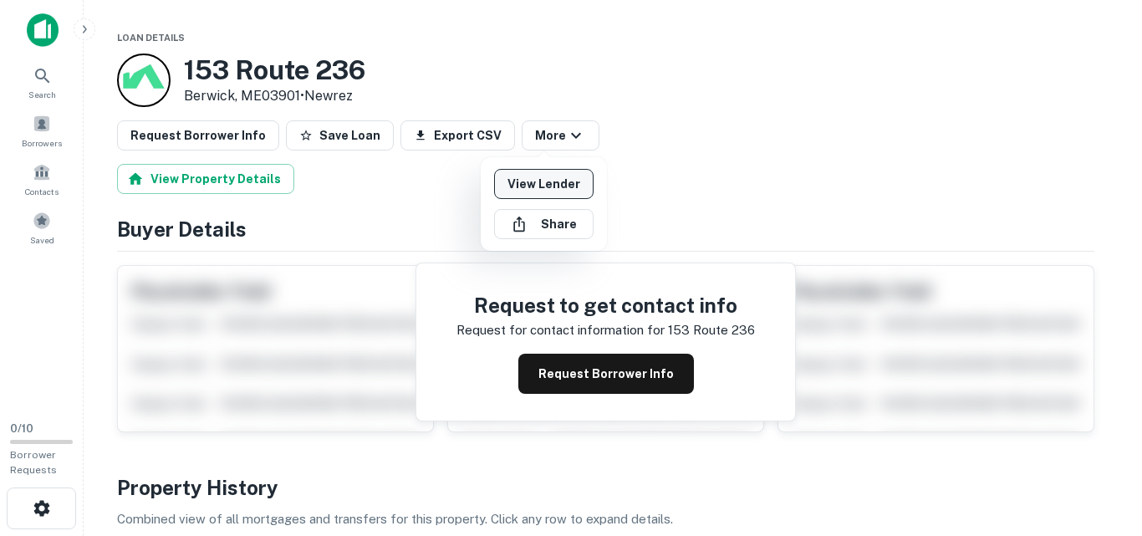
click at [560, 183] on link "View Lender" at bounding box center [543, 184] width 99 height 30
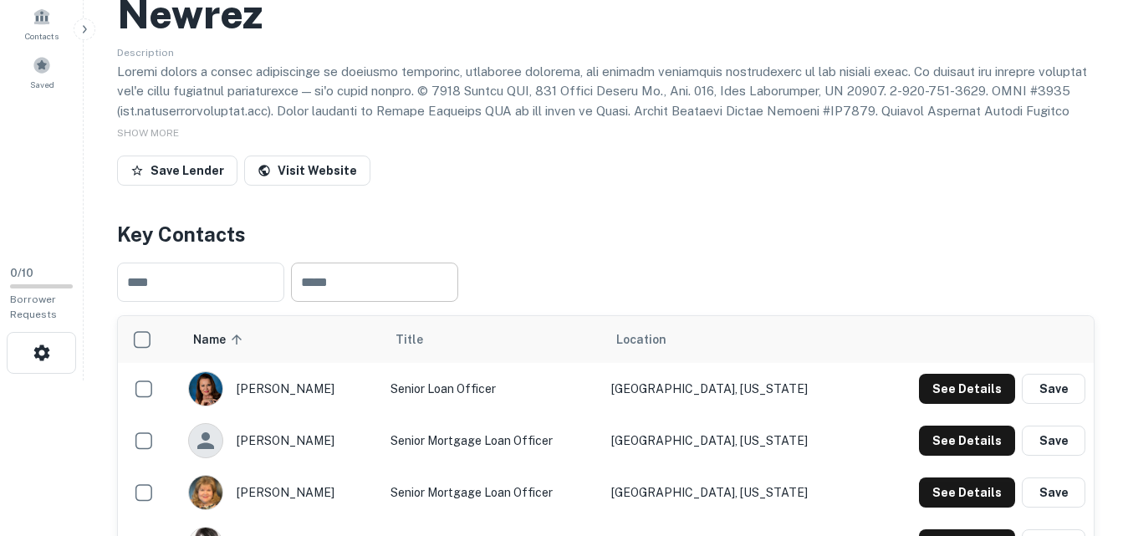
scroll to position [167, 0]
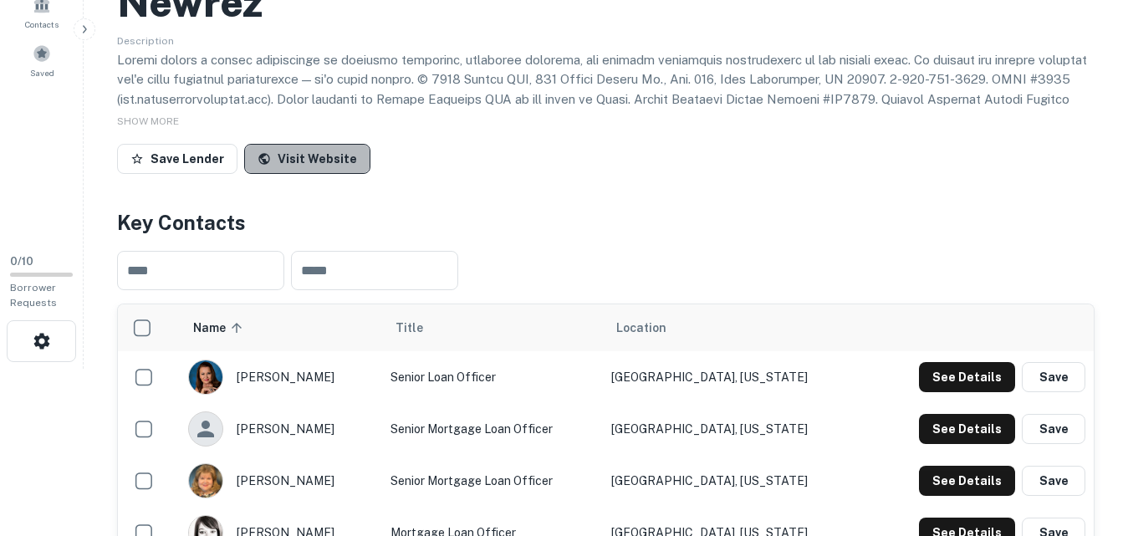
click at [328, 162] on link "Visit Website" at bounding box center [307, 159] width 126 height 30
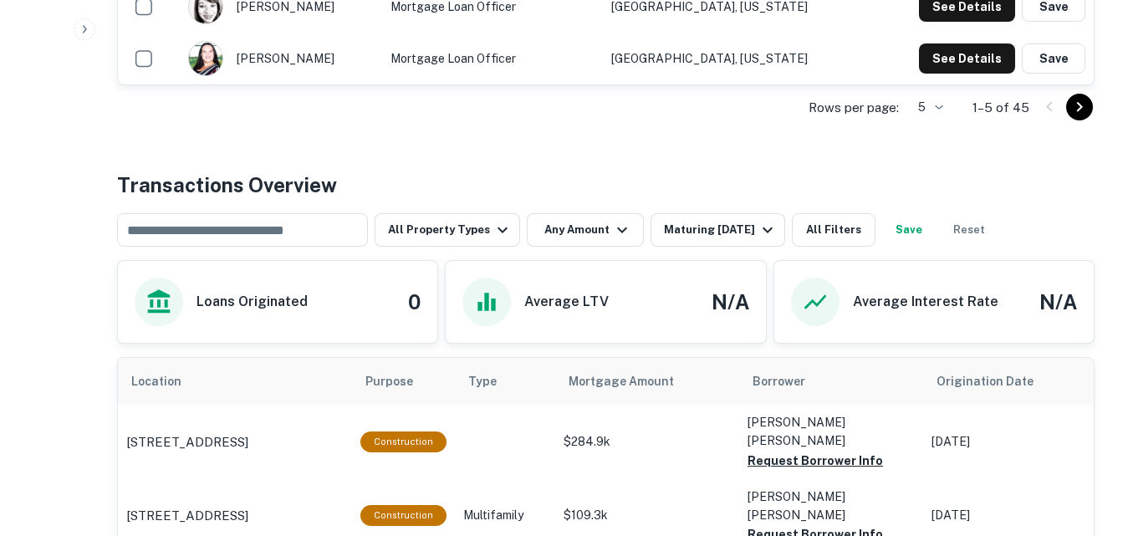
scroll to position [677, 0]
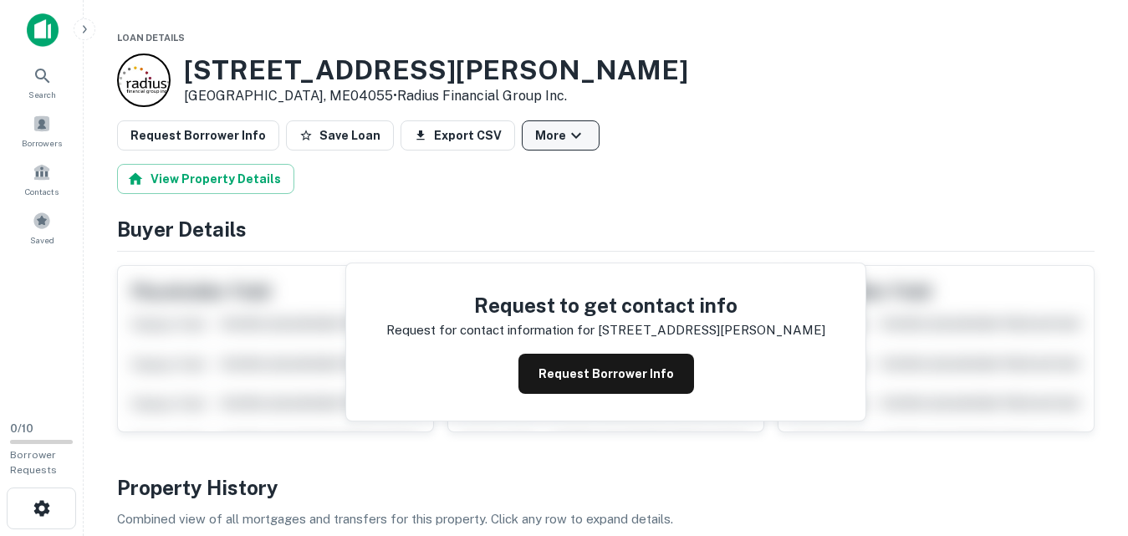
click at [566, 133] on icon "button" at bounding box center [576, 135] width 20 height 20
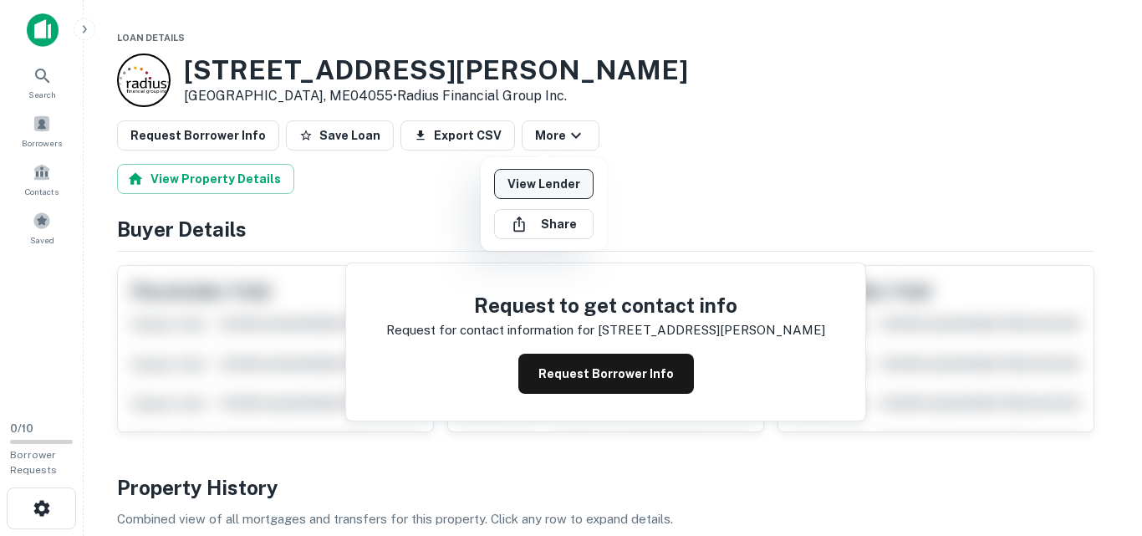
click at [562, 187] on link "View Lender" at bounding box center [543, 184] width 99 height 30
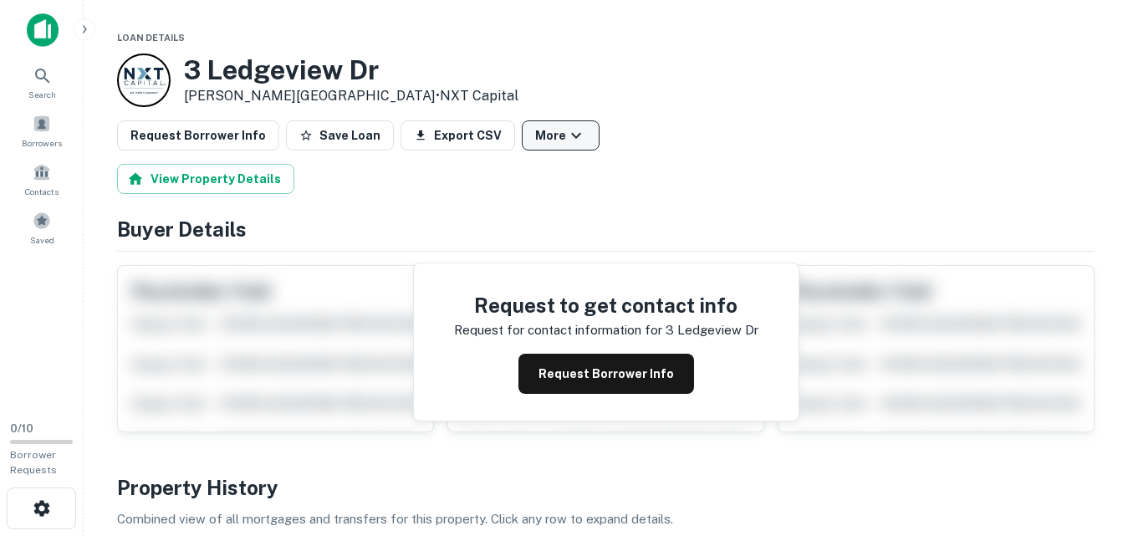
click at [566, 125] on icon "button" at bounding box center [576, 135] width 20 height 20
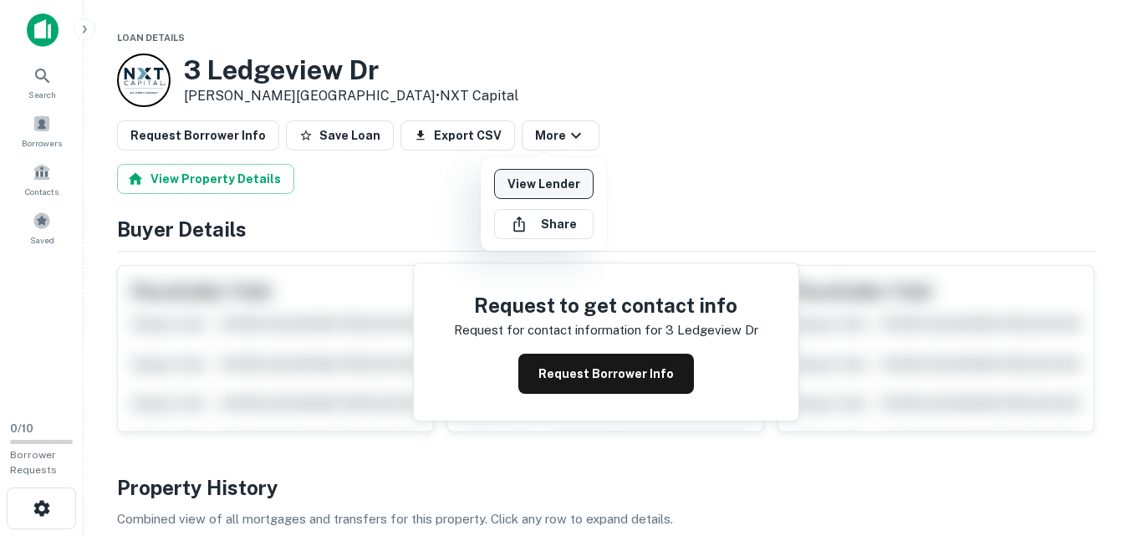
click at [556, 182] on link "View Lender" at bounding box center [543, 184] width 99 height 30
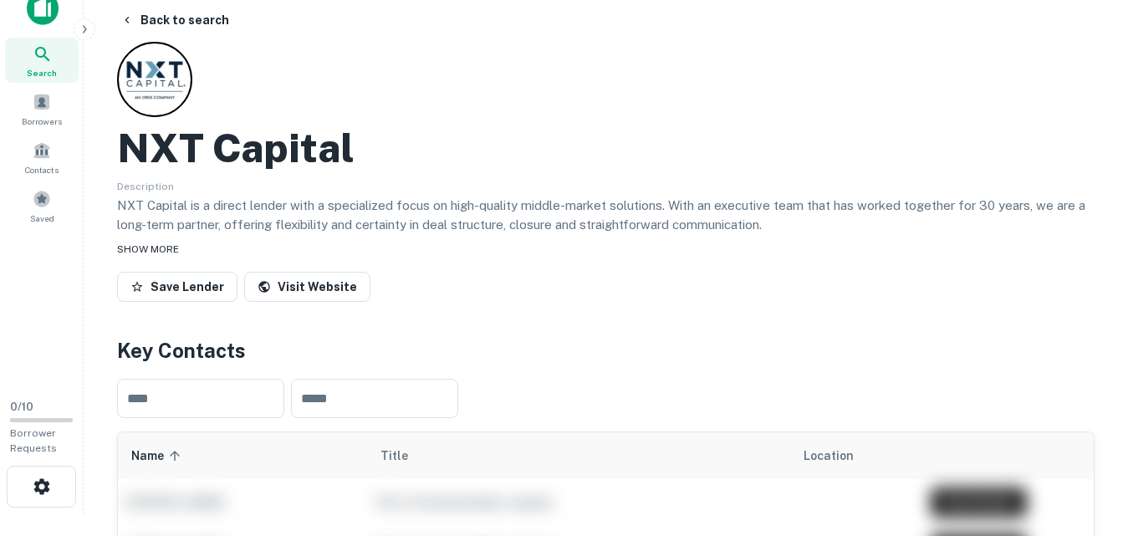
scroll to position [28, 0]
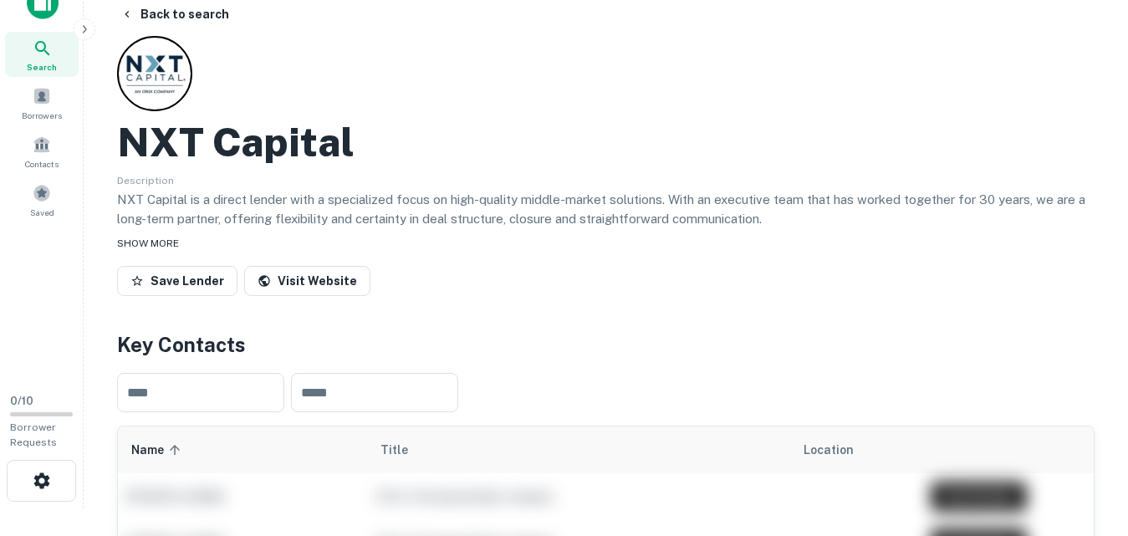
click at [159, 237] on span "SHOW MORE" at bounding box center [148, 243] width 62 height 12
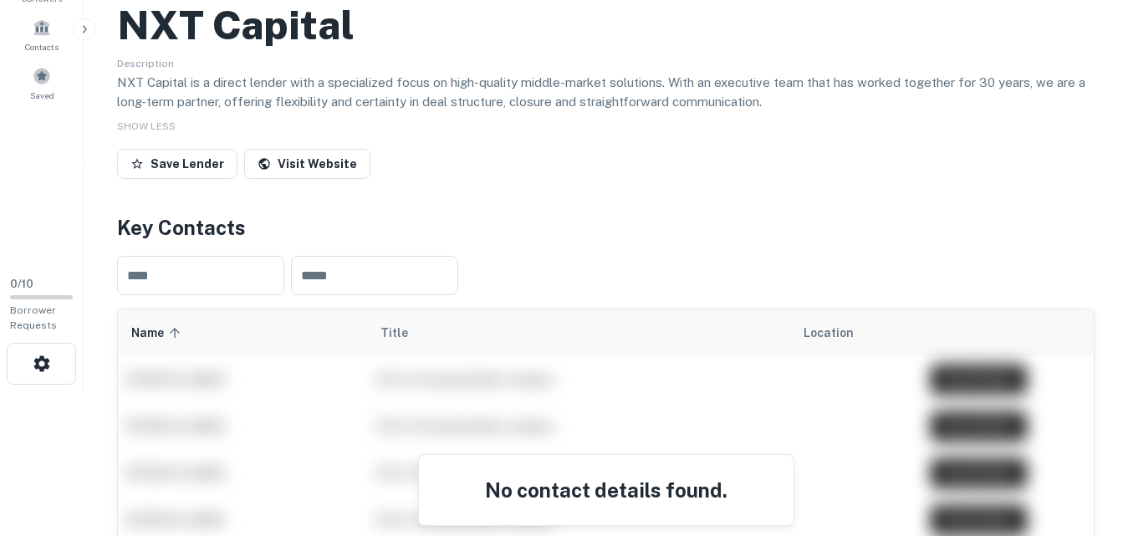
scroll to position [125, 0]
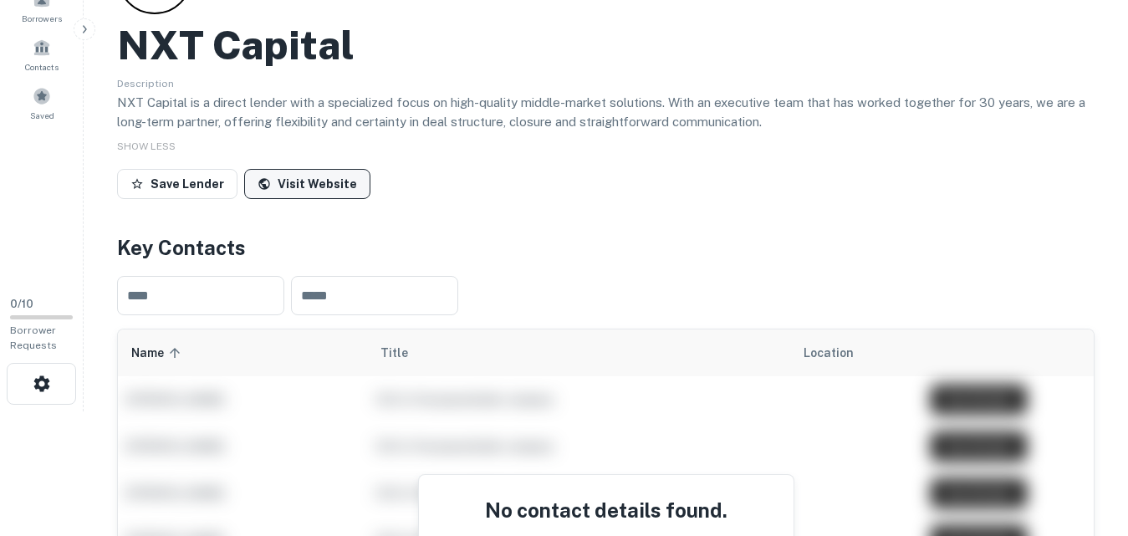
click at [300, 188] on link "Visit Website" at bounding box center [307, 184] width 126 height 30
